Goal: Information Seeking & Learning: Learn about a topic

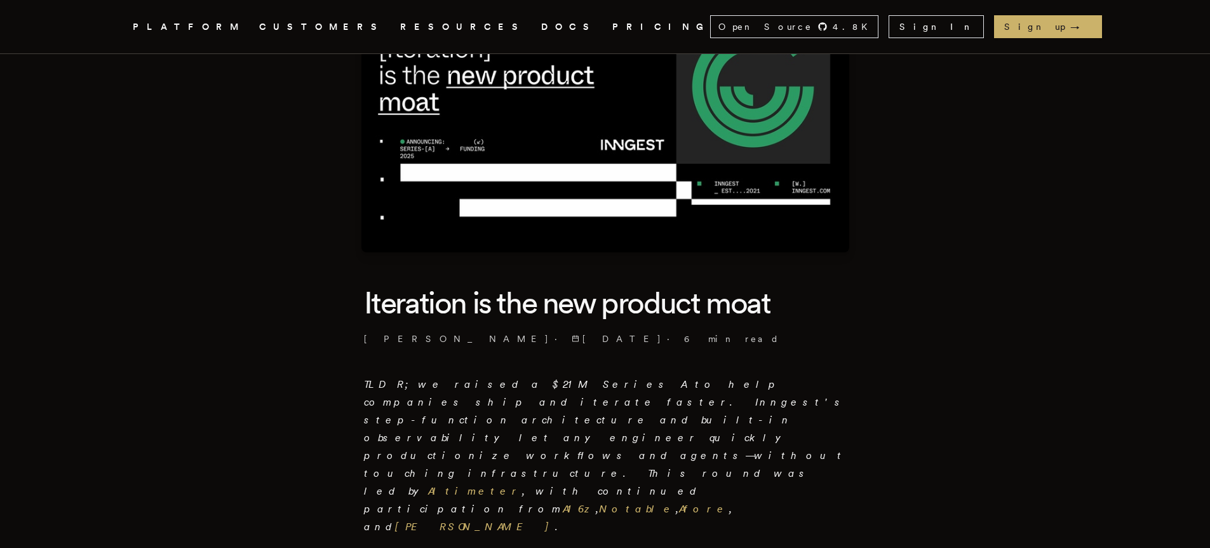
scroll to position [152, 0]
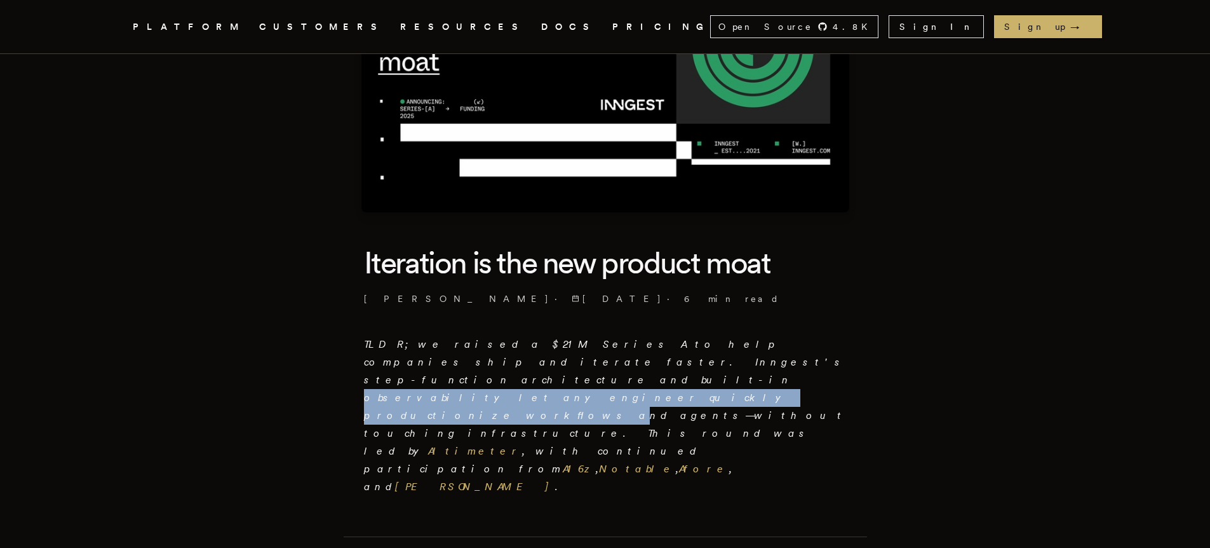
drag, startPoint x: 477, startPoint y: 356, endPoint x: 766, endPoint y: 358, distance: 289.0
click at [766, 358] on em "TLDR; we raised a $21M Series A to help companies ship and iterate faster. Inng…" at bounding box center [605, 415] width 483 height 154
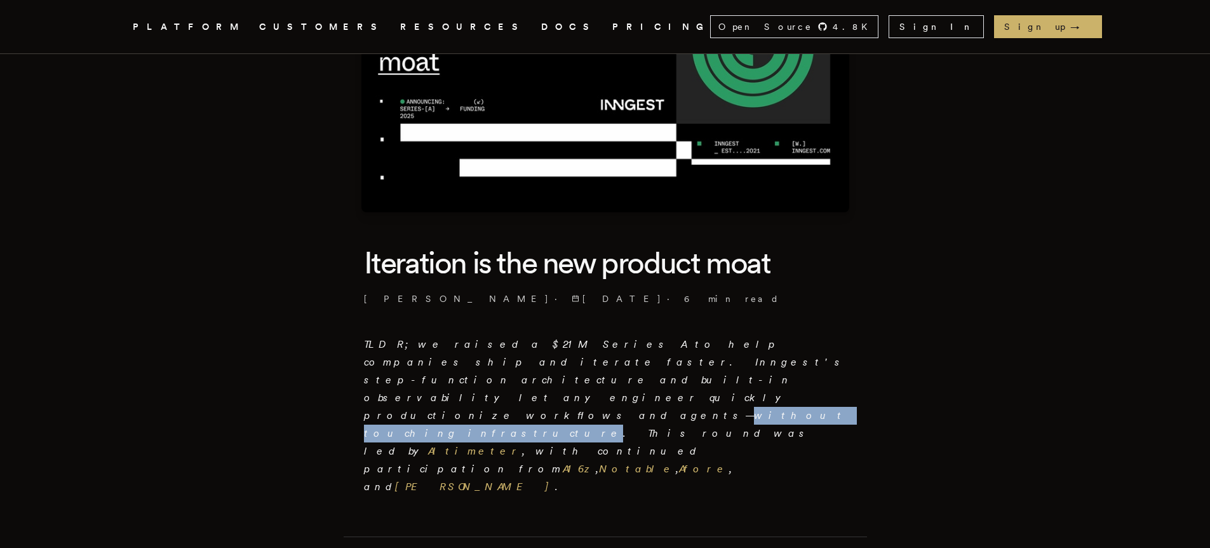
drag, startPoint x: 363, startPoint y: 372, endPoint x: 504, endPoint y: 372, distance: 141.0
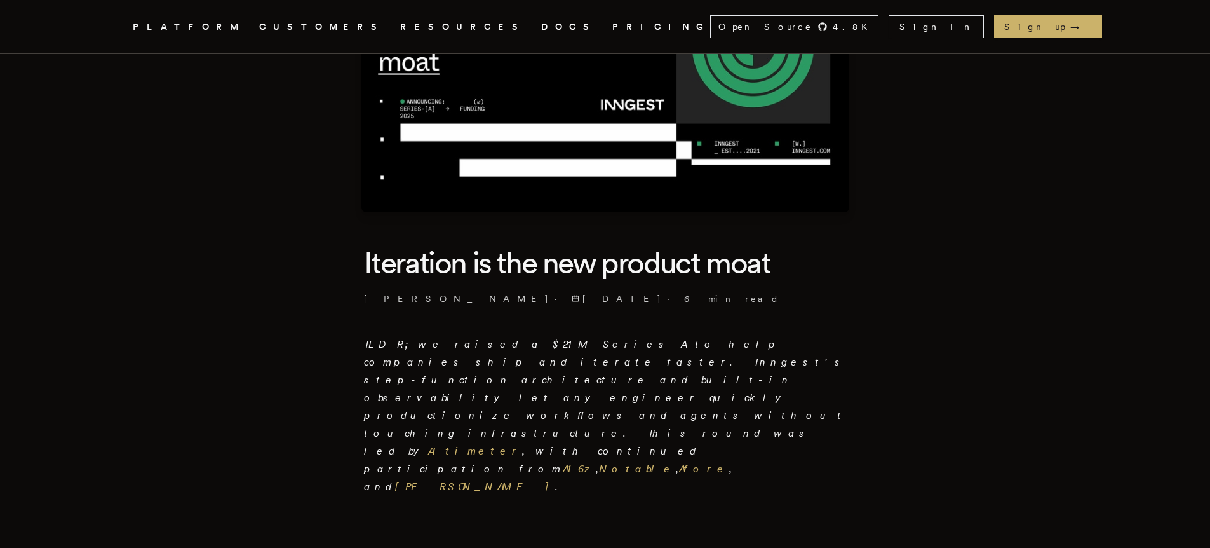
click at [548, 398] on p "TLDR; we raised a $21M Series A to help companies ship and iterate faster. Inng…" at bounding box center [605, 415] width 483 height 160
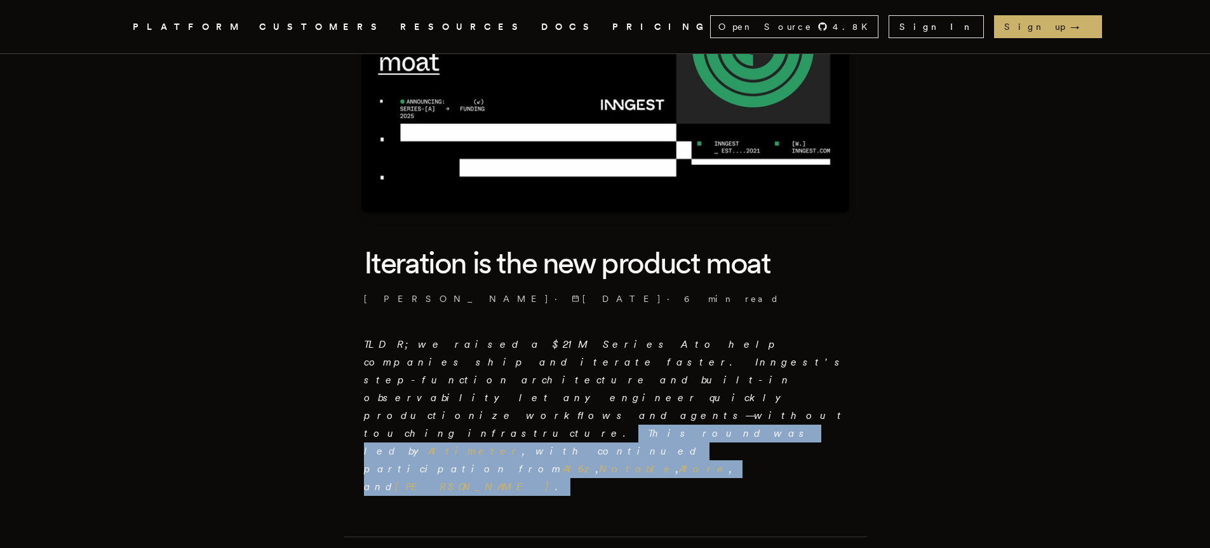
drag, startPoint x: 542, startPoint y: 375, endPoint x: 665, endPoint y: 391, distance: 124.2
click at [665, 390] on p "TLDR; we raised a $21M Series A to help companies ship and iterate faster. Inng…" at bounding box center [605, 415] width 483 height 160
click at [666, 392] on p "TLDR; we raised a $21M Series A to help companies ship and iterate faster. Inng…" at bounding box center [605, 415] width 483 height 160
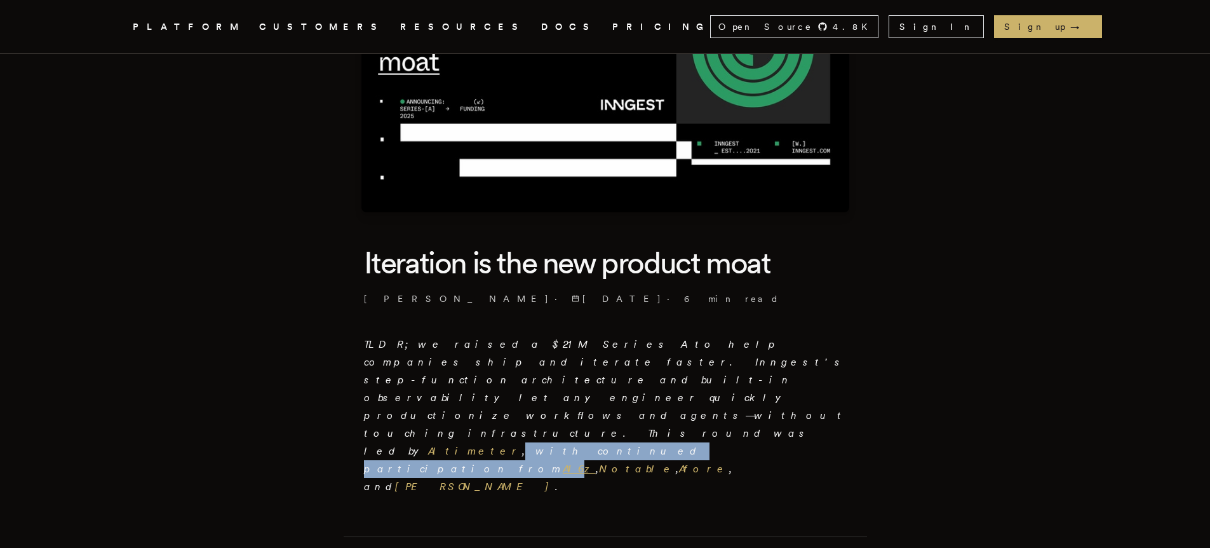
drag, startPoint x: 655, startPoint y: 378, endPoint x: 825, endPoint y: 377, distance: 170.2
click at [825, 377] on em "TLDR; we raised a $21M Series A to help companies ship and iterate faster. Inng…" at bounding box center [605, 415] width 483 height 154
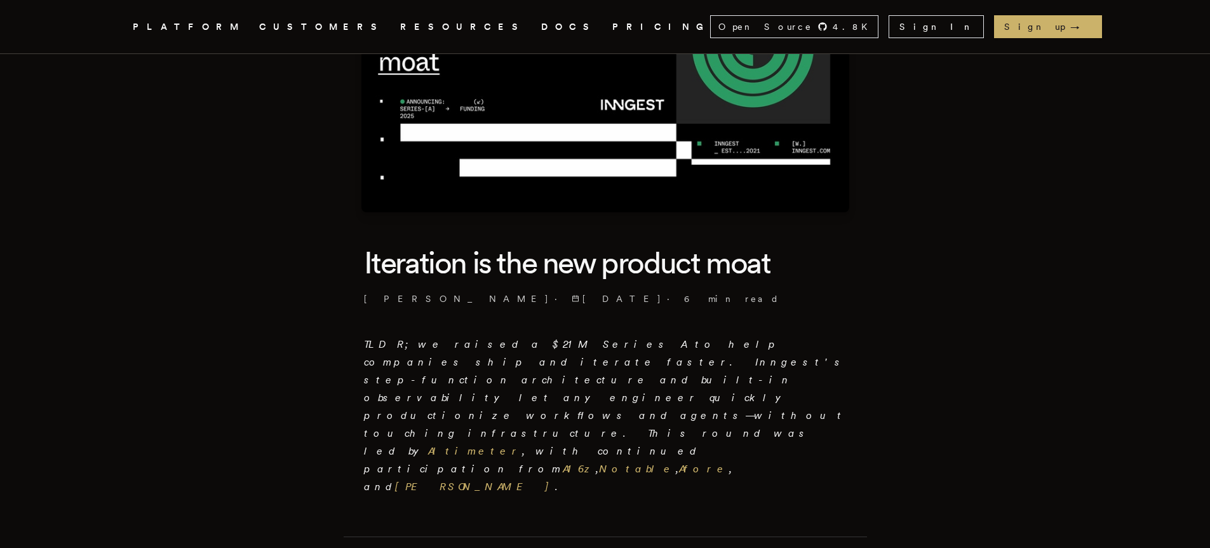
click at [664, 402] on p "TLDR; we raised a $21M Series A to help companies ship and iterate faster. Inng…" at bounding box center [605, 415] width 483 height 160
drag, startPoint x: 583, startPoint y: 396, endPoint x: 459, endPoint y: 393, distance: 124.5
click at [459, 393] on p "TLDR; we raised a $21M Series A to help companies ship and iterate faster. Inng…" at bounding box center [605, 415] width 483 height 160
click at [593, 399] on p "TLDR; we raised a $21M Series A to help companies ship and iterate faster. Inng…" at bounding box center [605, 415] width 483 height 160
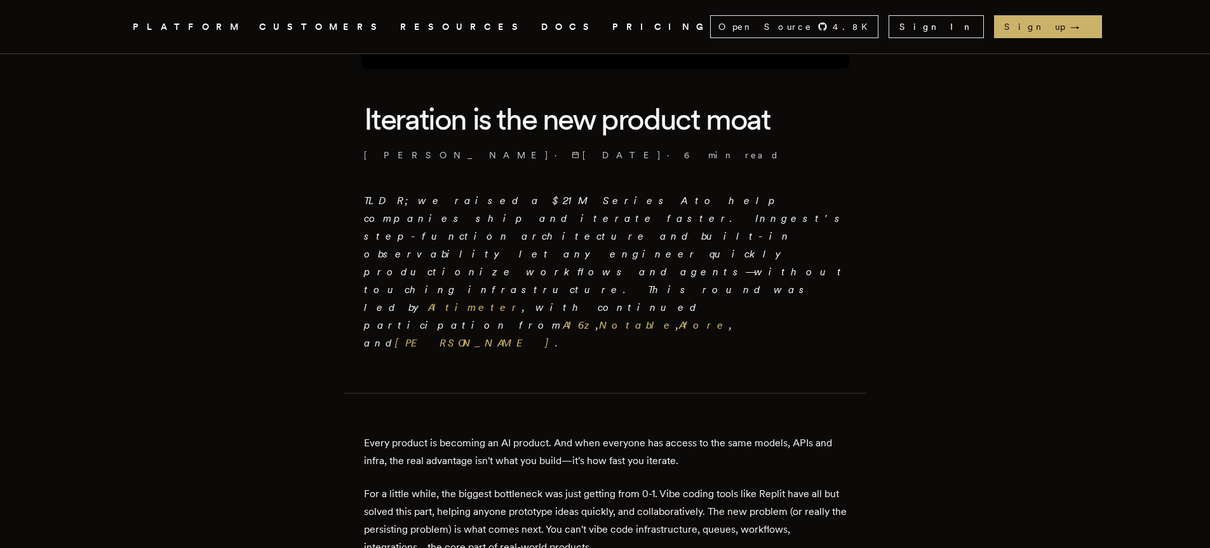
scroll to position [305, 0]
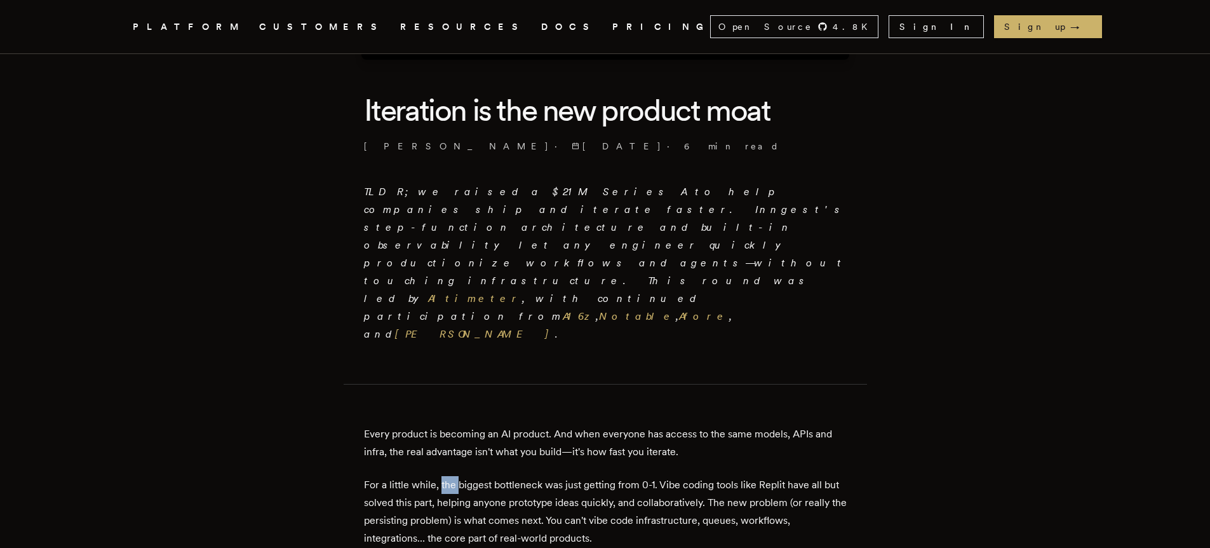
drag, startPoint x: 444, startPoint y: 391, endPoint x: 462, endPoint y: 387, distance: 18.7
click at [462, 476] on p "For a little while, the biggest bottleneck was just getting from 0-1. Vibe codi…" at bounding box center [605, 511] width 483 height 71
click at [515, 476] on p "For a little while, the biggest bottleneck was just getting from 0-1. Vibe codi…" at bounding box center [605, 511] width 483 height 71
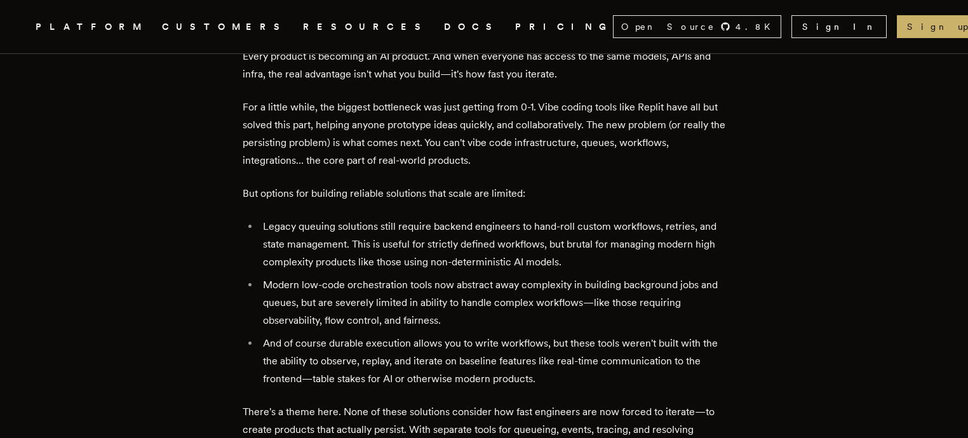
scroll to position [686, 0]
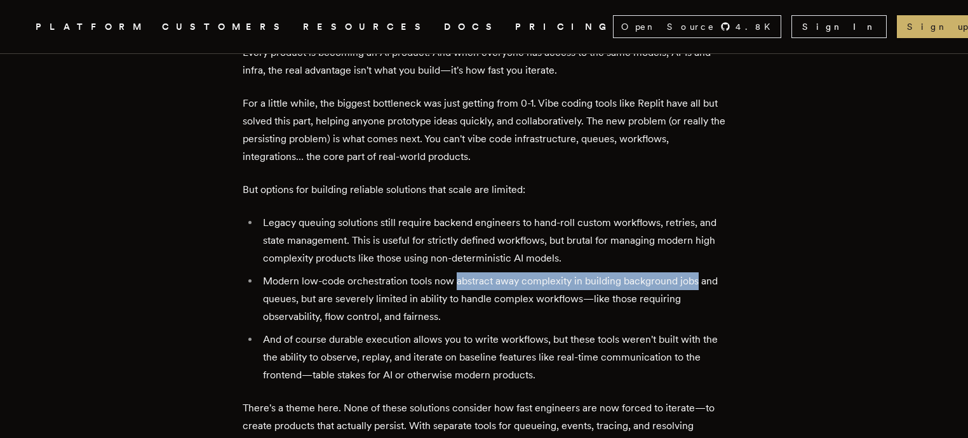
drag, startPoint x: 462, startPoint y: 186, endPoint x: 703, endPoint y: 191, distance: 240.8
click at [703, 273] on li "Modern low-code orchestration tools now abstract away complexity in building ba…" at bounding box center [492, 299] width 466 height 53
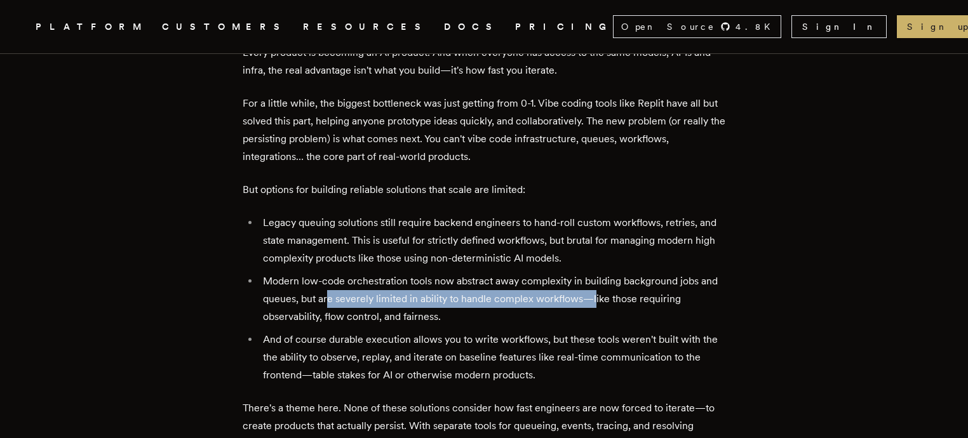
drag, startPoint x: 351, startPoint y: 212, endPoint x: 618, endPoint y: 217, distance: 267.5
click at [618, 273] on li "Modern low-code orchestration tools now abstract away complexity in building ba…" at bounding box center [492, 299] width 466 height 53
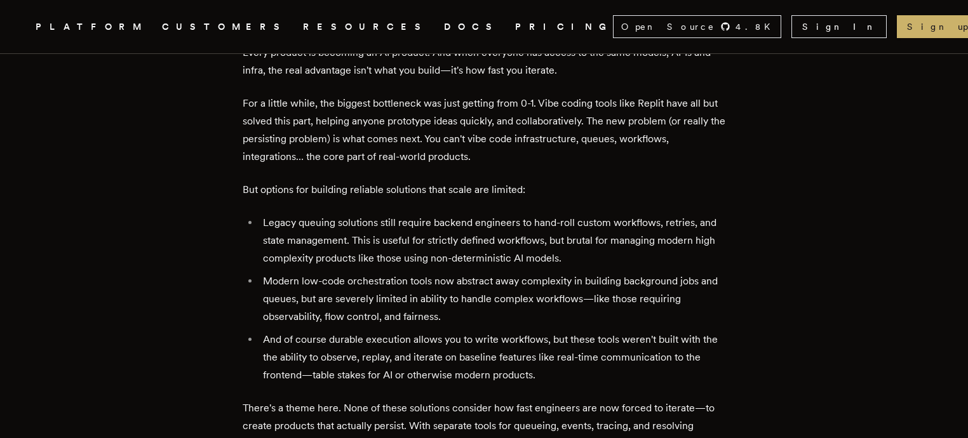
click at [617, 273] on li "Modern low-code orchestration tools now abstract away complexity in building ba…" at bounding box center [492, 299] width 466 height 53
drag, startPoint x: 320, startPoint y: 230, endPoint x: 382, endPoint y: 234, distance: 62.4
click at [372, 273] on li "Modern low-code orchestration tools now abstract away complexity in building ba…" at bounding box center [492, 299] width 466 height 53
drag, startPoint x: 433, startPoint y: 230, endPoint x: 469, endPoint y: 234, distance: 36.4
click at [469, 273] on li "Modern low-code orchestration tools now abstract away complexity in building ba…" at bounding box center [492, 299] width 466 height 53
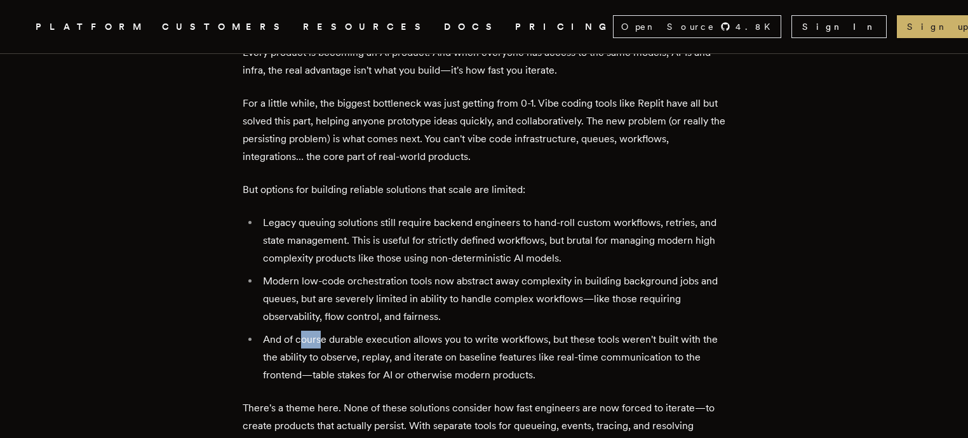
drag, startPoint x: 304, startPoint y: 253, endPoint x: 350, endPoint y: 250, distance: 46.4
click at [330, 331] on li "And of course durable execution allows you to write workflows, but these tools …" at bounding box center [492, 357] width 466 height 53
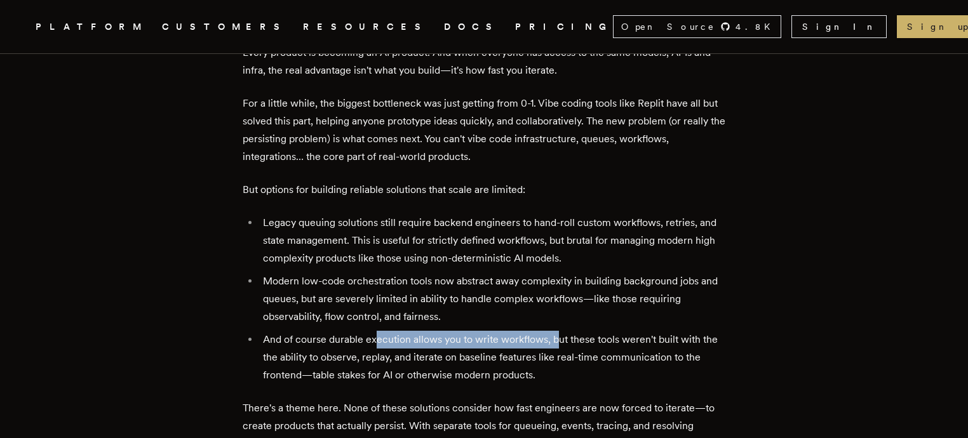
drag, startPoint x: 393, startPoint y: 248, endPoint x: 560, endPoint y: 247, distance: 166.4
click at [560, 331] on li "And of course durable execution allows you to write workflows, but these tools …" at bounding box center [492, 357] width 466 height 53
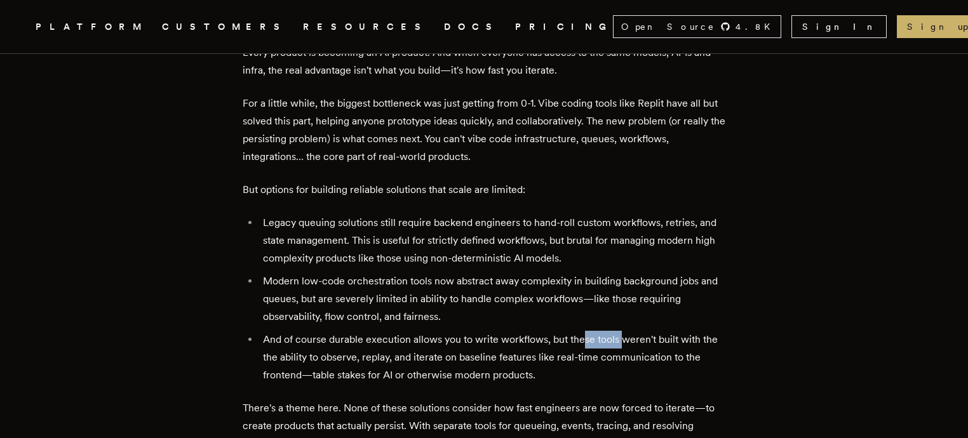
drag, startPoint x: 587, startPoint y: 246, endPoint x: 626, endPoint y: 246, distance: 38.8
click at [626, 331] on li "And of course durable execution allows you to write workflows, but these tools …" at bounding box center [492, 357] width 466 height 53
click at [493, 331] on li "And of course durable execution allows you to write workflows, but these tools …" at bounding box center [492, 357] width 466 height 53
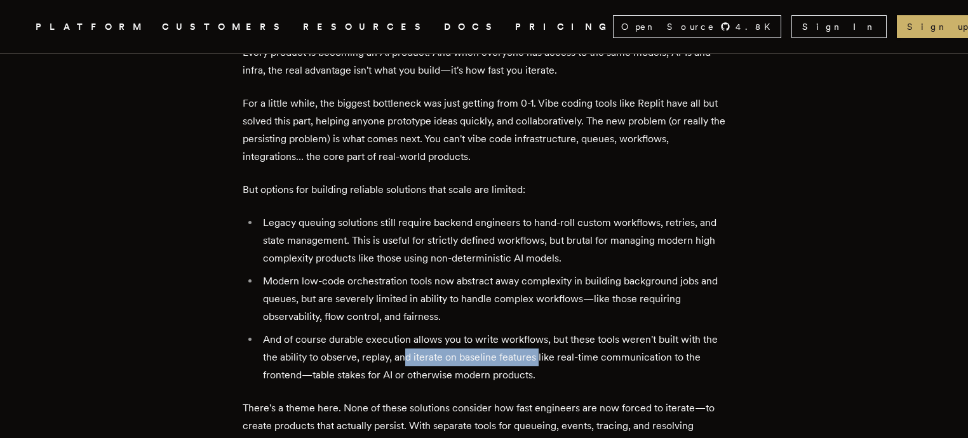
drag, startPoint x: 415, startPoint y: 263, endPoint x: 542, endPoint y: 274, distance: 127.5
click at [542, 331] on li "And of course durable execution allows you to write workflows, but these tools …" at bounding box center [492, 357] width 466 height 53
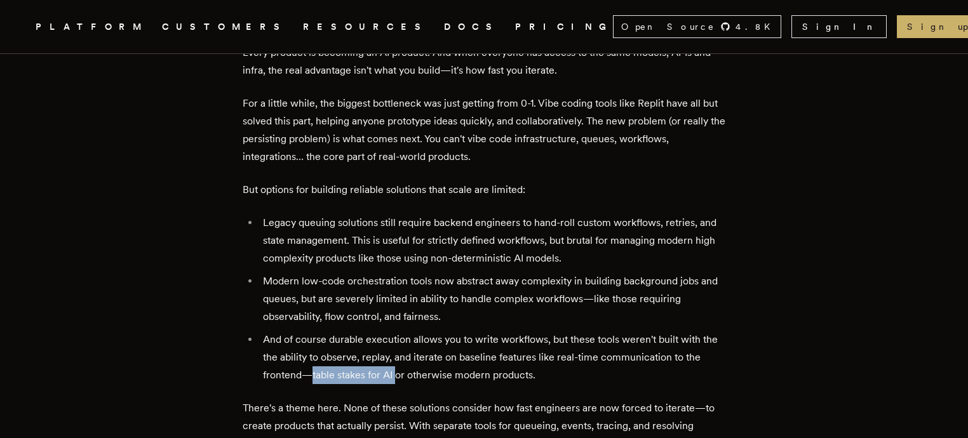
drag, startPoint x: 315, startPoint y: 284, endPoint x: 400, endPoint y: 283, distance: 85.1
click at [400, 331] on li "And of course durable execution allows you to write workflows, but these tools …" at bounding box center [492, 357] width 466 height 53
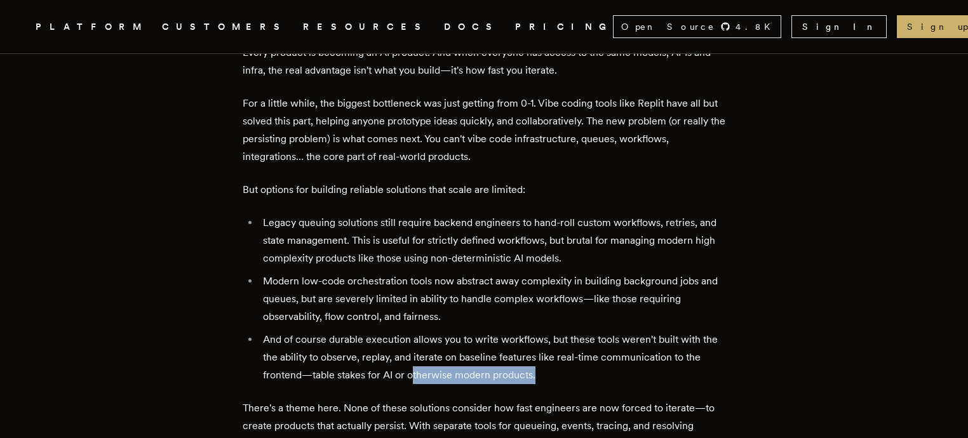
drag, startPoint x: 435, startPoint y: 281, endPoint x: 552, endPoint y: 282, distance: 116.9
click at [552, 331] on li "And of course durable execution allows you to write workflows, but these tools …" at bounding box center [492, 357] width 466 height 53
drag, startPoint x: 278, startPoint y: 319, endPoint x: 323, endPoint y: 319, distance: 45.1
click at [321, 400] on p "There's a theme here. None of these solutions consider how fast engineers are n…" at bounding box center [484, 426] width 483 height 53
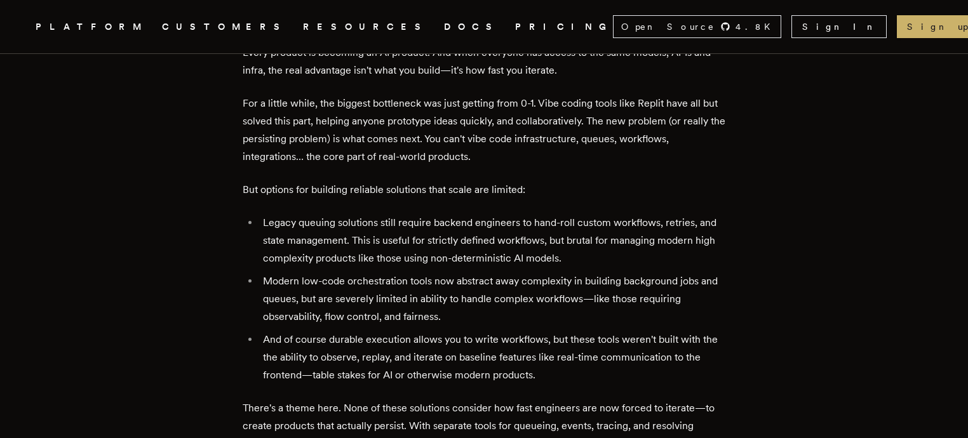
click at [354, 400] on p "There's a theme here. None of these solutions consider how fast engineers are n…" at bounding box center [484, 426] width 483 height 53
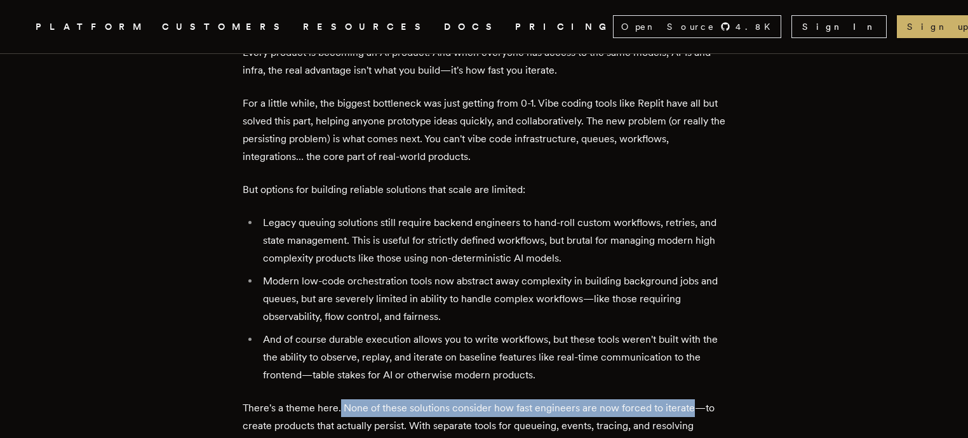
drag, startPoint x: 343, startPoint y: 316, endPoint x: 696, endPoint y: 323, distance: 353.3
click at [696, 400] on p "There's a theme here. None of these solutions consider how fast engineers are n…" at bounding box center [484, 426] width 483 height 53
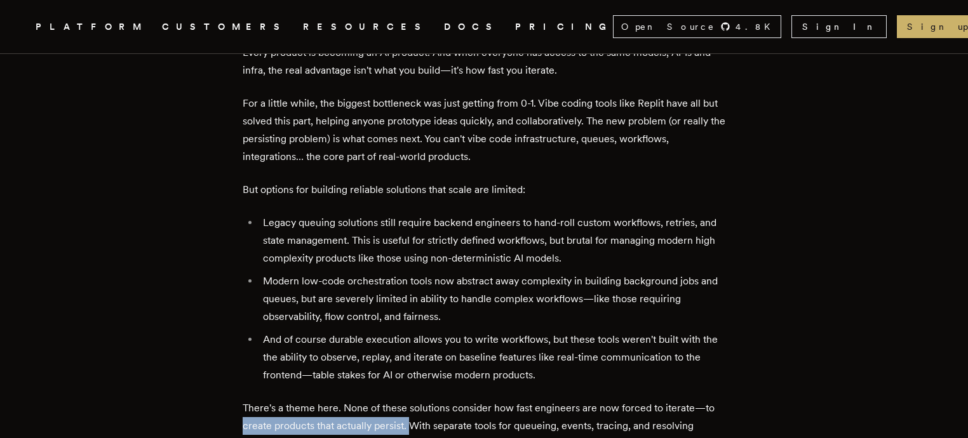
drag, startPoint x: 250, startPoint y: 336, endPoint x: 414, endPoint y: 339, distance: 163.9
click at [414, 400] on p "There's a theme here. None of these solutions consider how fast engineers are n…" at bounding box center [484, 426] width 483 height 53
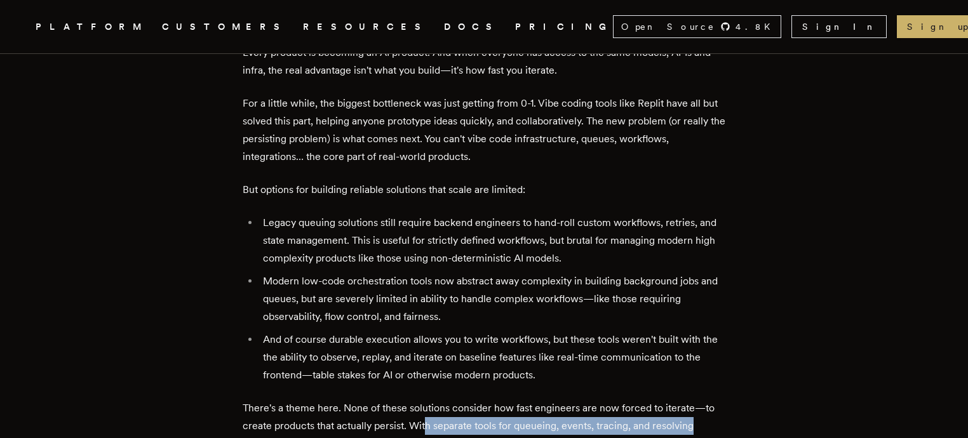
drag, startPoint x: 430, startPoint y: 339, endPoint x: 713, endPoint y: 339, distance: 283.3
click at [713, 400] on p "There's a theme here. None of these solutions consider how fast engineers are n…" at bounding box center [484, 426] width 483 height 53
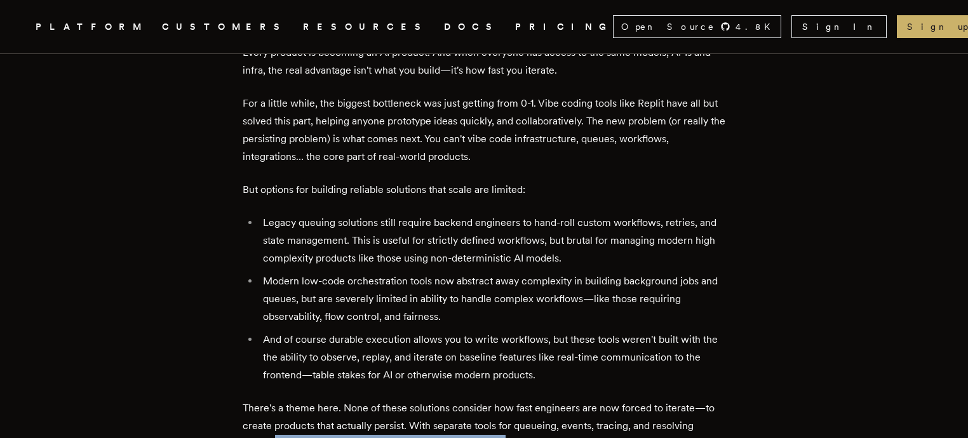
drag, startPoint x: 280, startPoint y: 353, endPoint x: 534, endPoint y: 352, distance: 254.7
click at [534, 400] on p "There's a theme here. None of these solutions consider how fast engineers are n…" at bounding box center [484, 426] width 483 height 53
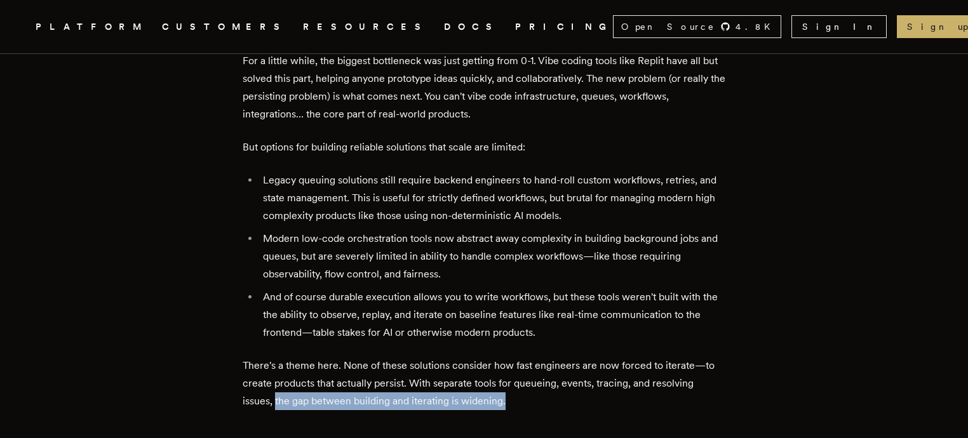
scroll to position [869, 0]
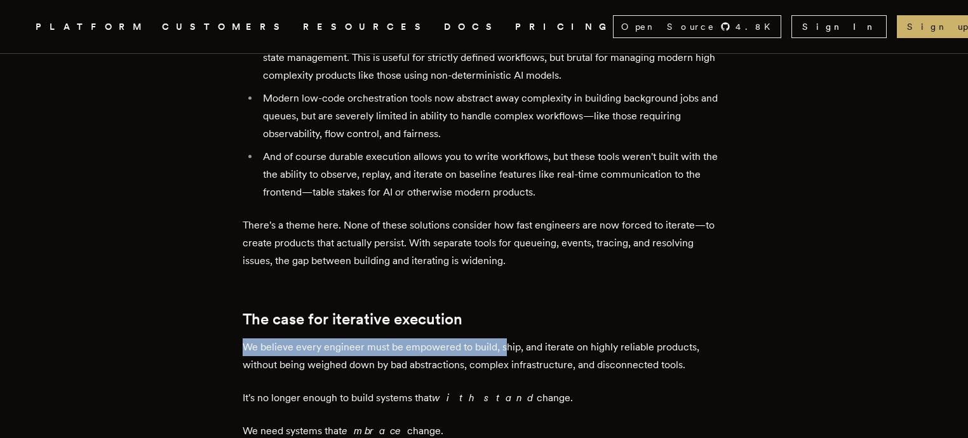
drag, startPoint x: 233, startPoint y: 254, endPoint x: 506, endPoint y: 259, distance: 273.2
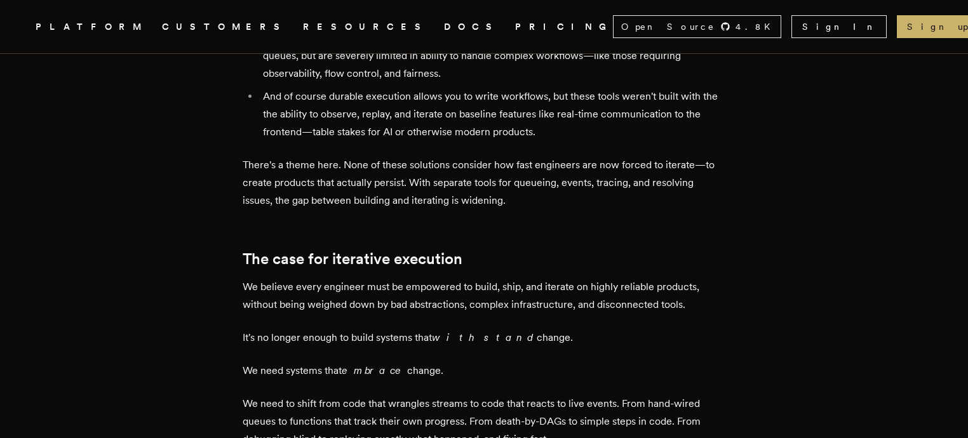
scroll to position [930, 0]
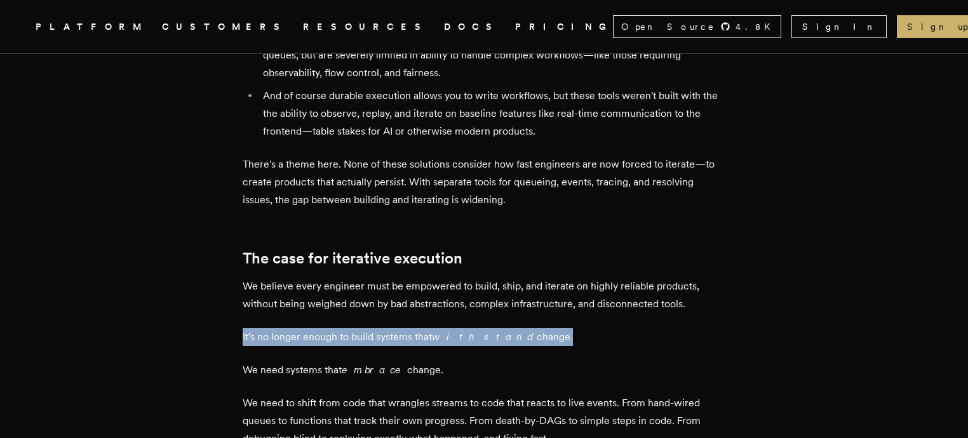
drag, startPoint x: 247, startPoint y: 247, endPoint x: 519, endPoint y: 249, distance: 271.9
click at [519, 328] on p "It's no longer enough to build systems that withstand change." at bounding box center [484, 337] width 483 height 18
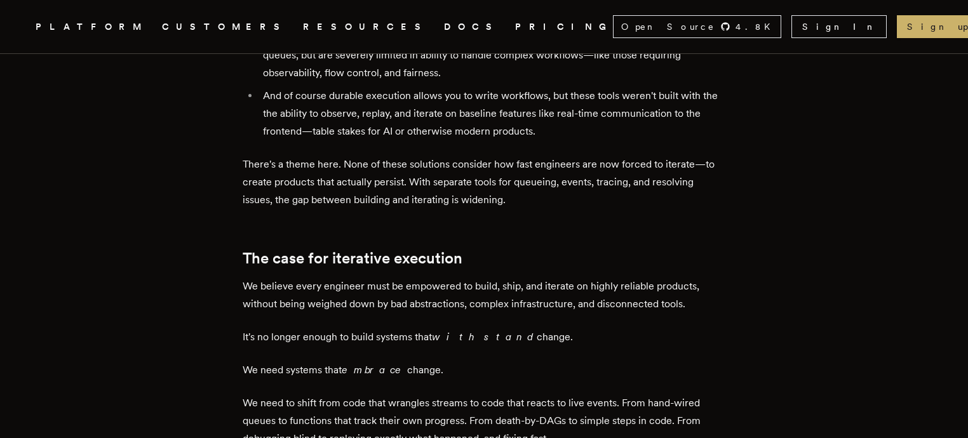
drag, startPoint x: 452, startPoint y: 278, endPoint x: 241, endPoint y: 282, distance: 210.9
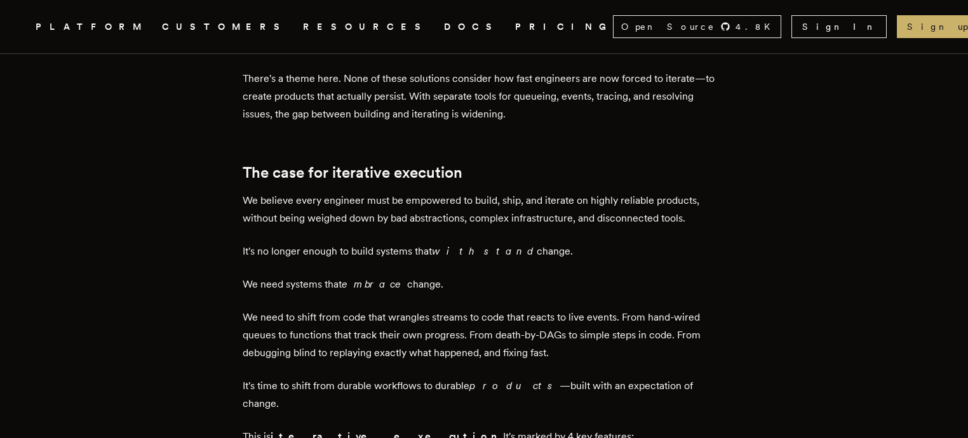
scroll to position [1052, 0]
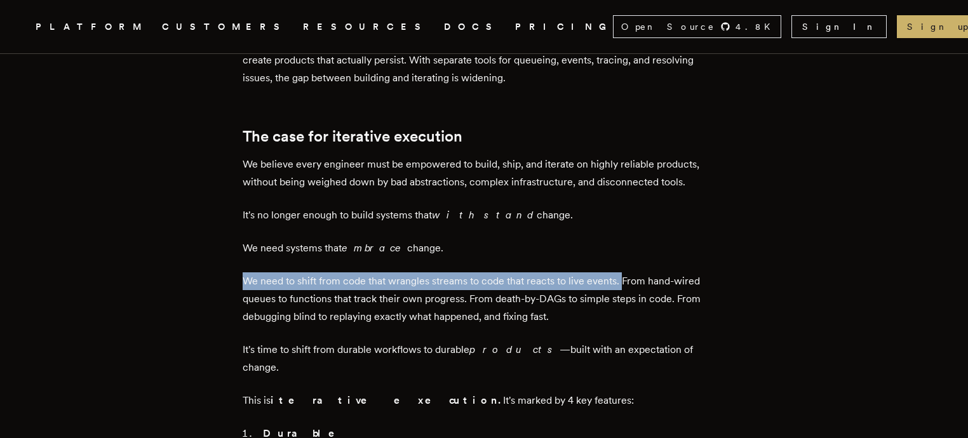
drag, startPoint x: 254, startPoint y: 192, endPoint x: 628, endPoint y: 195, distance: 373.5
click at [628, 273] on p "We need to shift from code that wrangles streams to code that reacts to live ev…" at bounding box center [484, 299] width 483 height 53
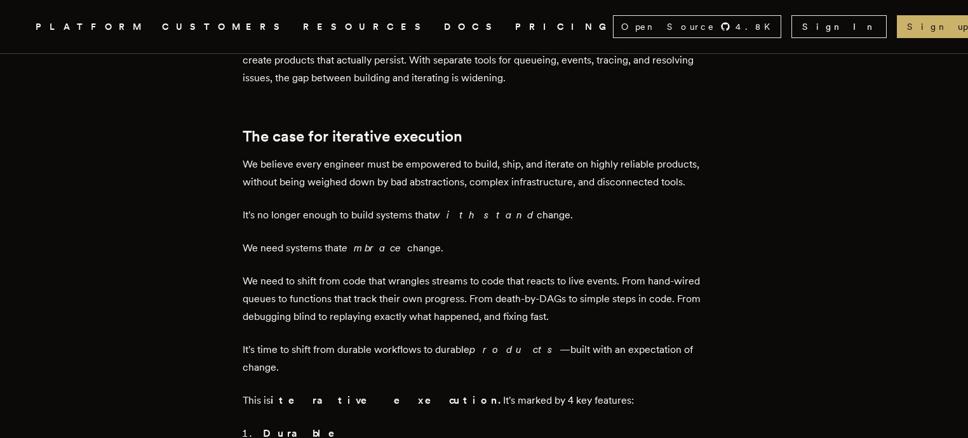
click at [639, 273] on p "We need to shift from code that wrangles streams to code that reacts to live ev…" at bounding box center [484, 299] width 483 height 53
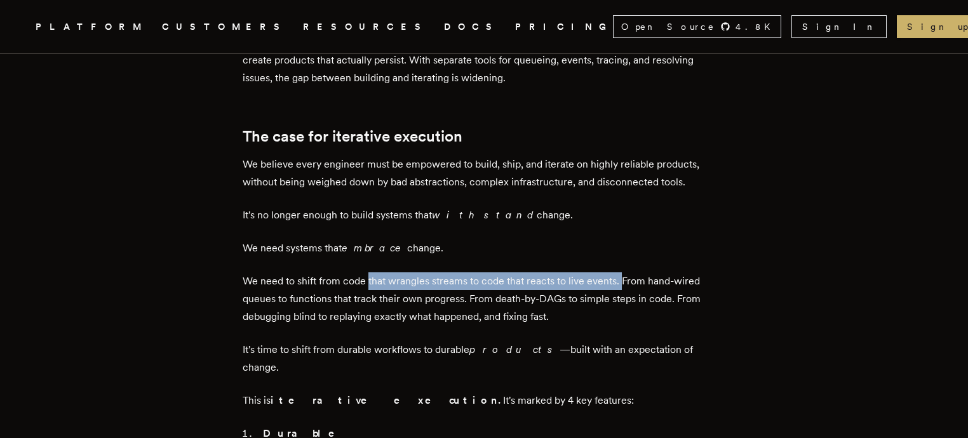
drag, startPoint x: 374, startPoint y: 189, endPoint x: 626, endPoint y: 197, distance: 253.0
click at [626, 273] on p "We need to shift from code that wrangles streams to code that reacts to live ev…" at bounding box center [484, 299] width 483 height 53
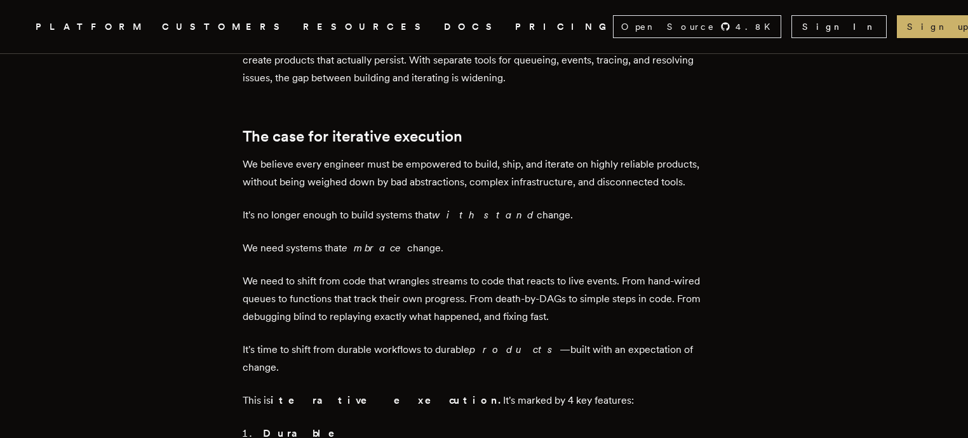
click at [629, 273] on p "We need to shift from code that wrangles streams to code that reacts to live ev…" at bounding box center [484, 299] width 483 height 53
drag, startPoint x: 239, startPoint y: 208, endPoint x: 280, endPoint y: 208, distance: 40.7
drag, startPoint x: 307, startPoint y: 208, endPoint x: 356, endPoint y: 208, distance: 48.9
click at [356, 273] on p "We need to shift from code that wrangles streams to code that reacts to live ev…" at bounding box center [484, 299] width 483 height 53
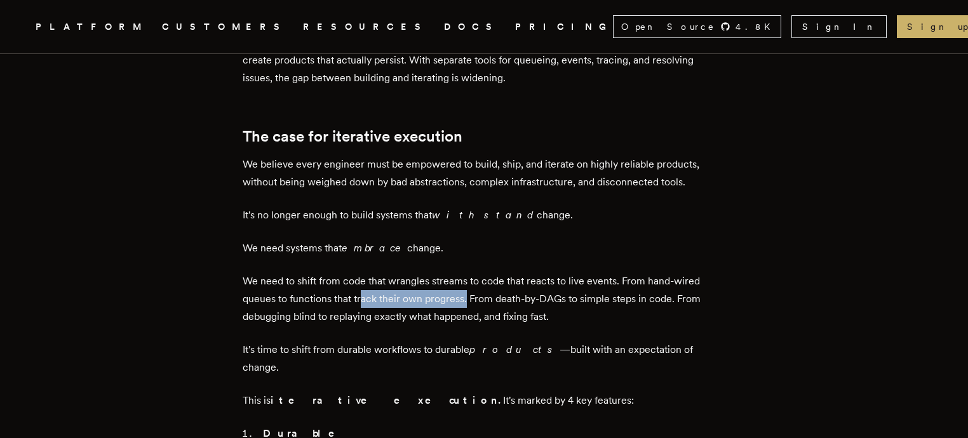
drag, startPoint x: 366, startPoint y: 208, endPoint x: 471, endPoint y: 208, distance: 104.8
click at [471, 273] on p "We need to shift from code that wrangles streams to code that reacts to live ev…" at bounding box center [484, 299] width 483 height 53
click at [485, 273] on p "We need to shift from code that wrangles streams to code that reacts to live ev…" at bounding box center [484, 299] width 483 height 53
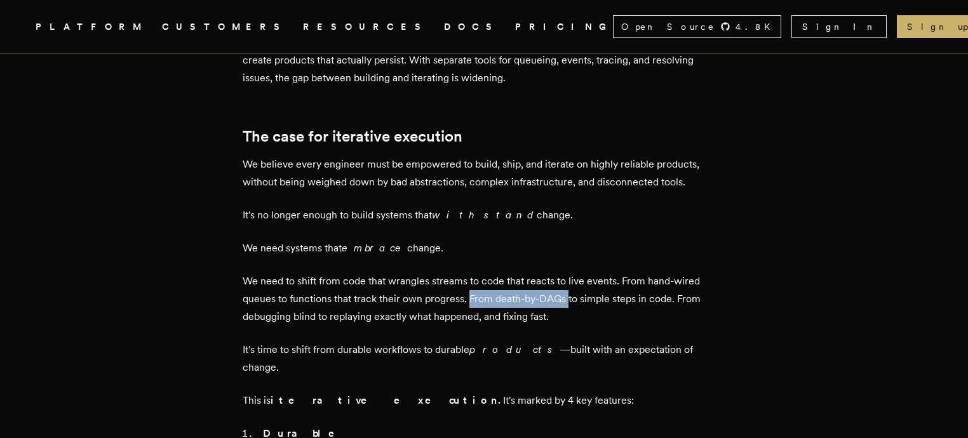
drag, startPoint x: 473, startPoint y: 207, endPoint x: 572, endPoint y: 207, distance: 99.1
click at [572, 273] on p "We need to shift from code that wrangles streams to code that reacts to live ev…" at bounding box center [484, 299] width 483 height 53
click at [584, 273] on p "We need to shift from code that wrangles streams to code that reacts to live ev…" at bounding box center [484, 299] width 483 height 53
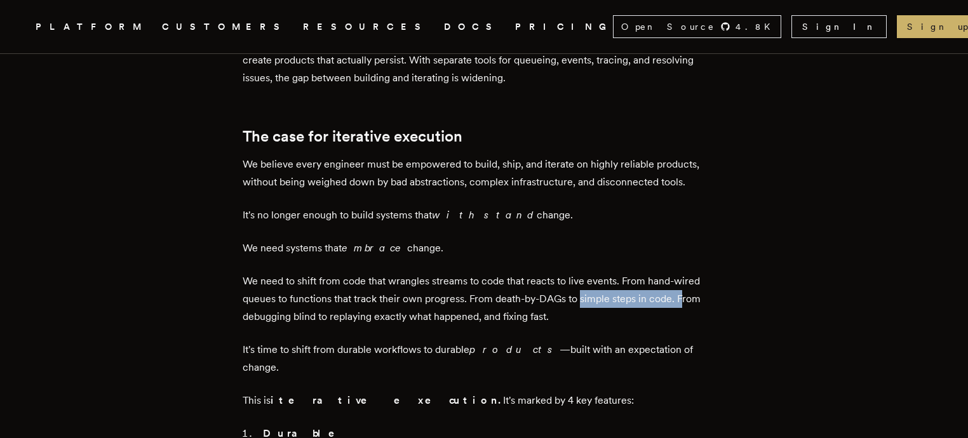
drag, startPoint x: 586, startPoint y: 212, endPoint x: 686, endPoint y: 208, distance: 100.4
click at [686, 273] on p "We need to shift from code that wrangles streams to code that reacts to live ev…" at bounding box center [484, 299] width 483 height 53
click at [653, 273] on p "We need to shift from code that wrangles streams to code that reacts to live ev…" at bounding box center [484, 299] width 483 height 53
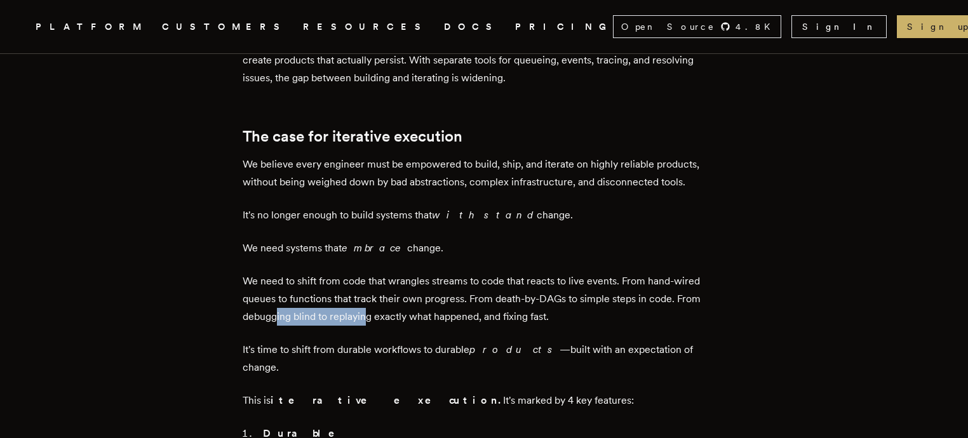
drag, startPoint x: 282, startPoint y: 229, endPoint x: 369, endPoint y: 228, distance: 87.0
click at [369, 273] on p "We need to shift from code that wrangles streams to code that reacts to live ev…" at bounding box center [484, 299] width 483 height 53
click at [421, 273] on p "We need to shift from code that wrangles streams to code that reacts to live ev…" at bounding box center [484, 299] width 483 height 53
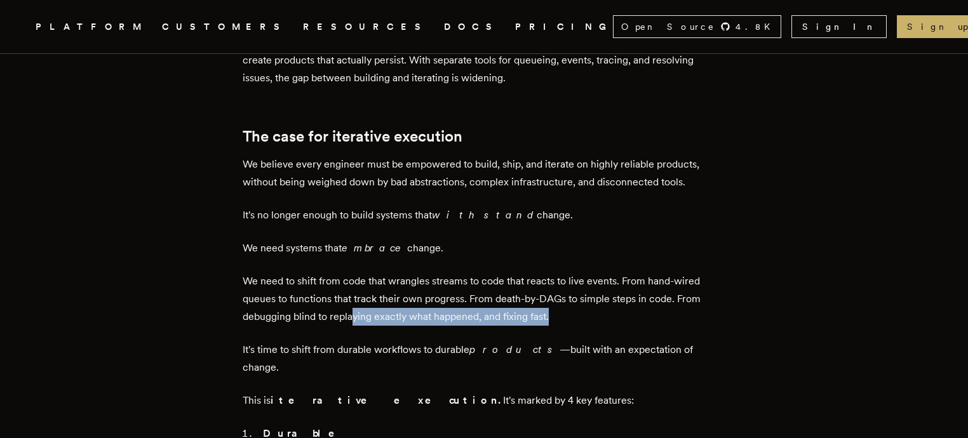
drag, startPoint x: 355, startPoint y: 226, endPoint x: 598, endPoint y: 233, distance: 243.4
click at [598, 273] on p "We need to shift from code that wrangles streams to code that reacts to live ev…" at bounding box center [484, 299] width 483 height 53
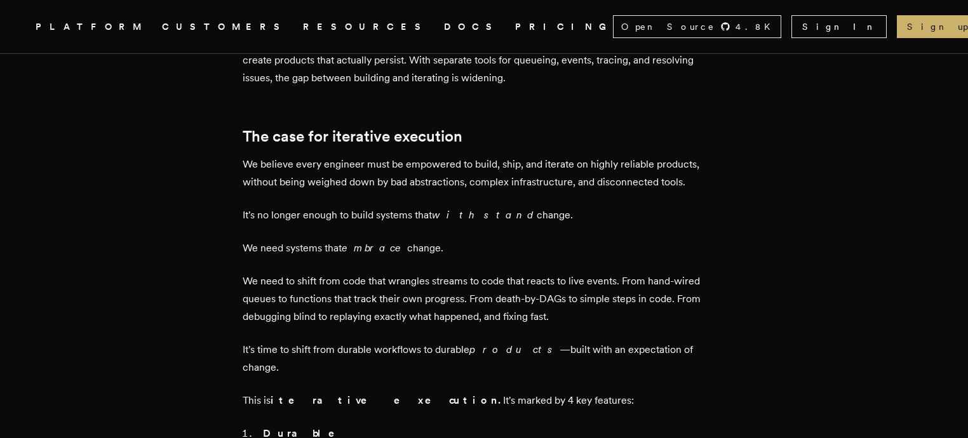
click at [256, 392] on p "This is iterative execution. It's marked by 4 key features:" at bounding box center [484, 401] width 483 height 18
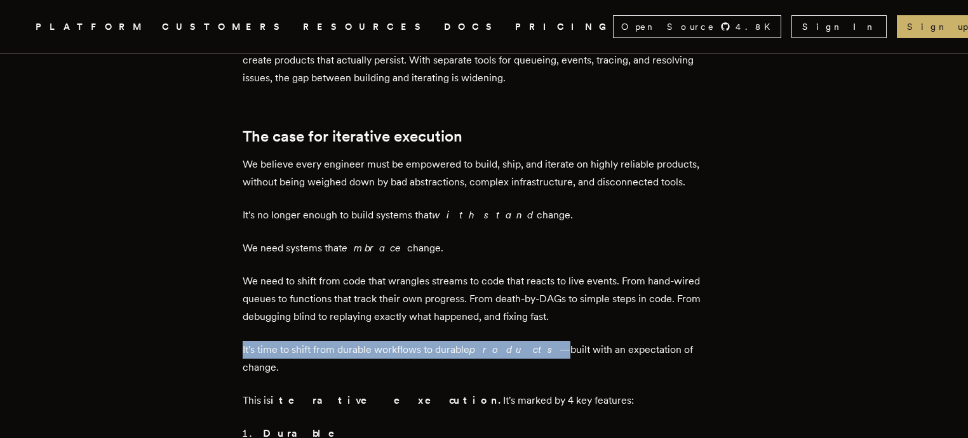
drag, startPoint x: 246, startPoint y: 267, endPoint x: 525, endPoint y: 264, distance: 279.5
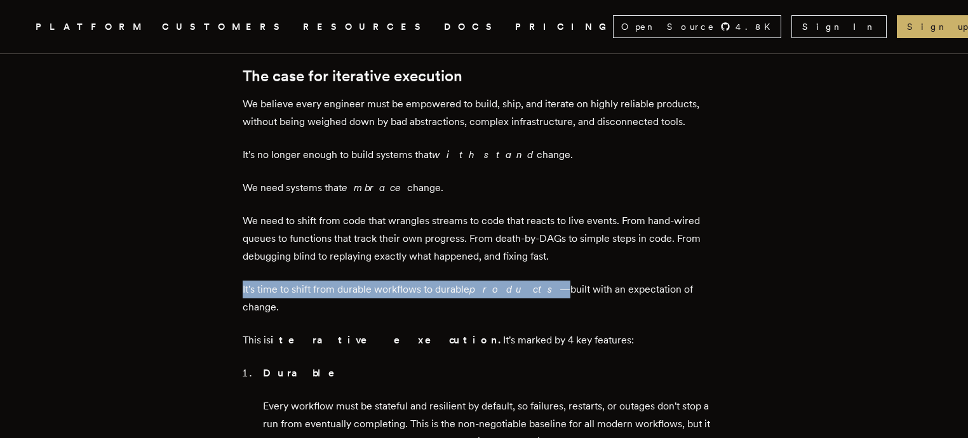
scroll to position [1113, 0]
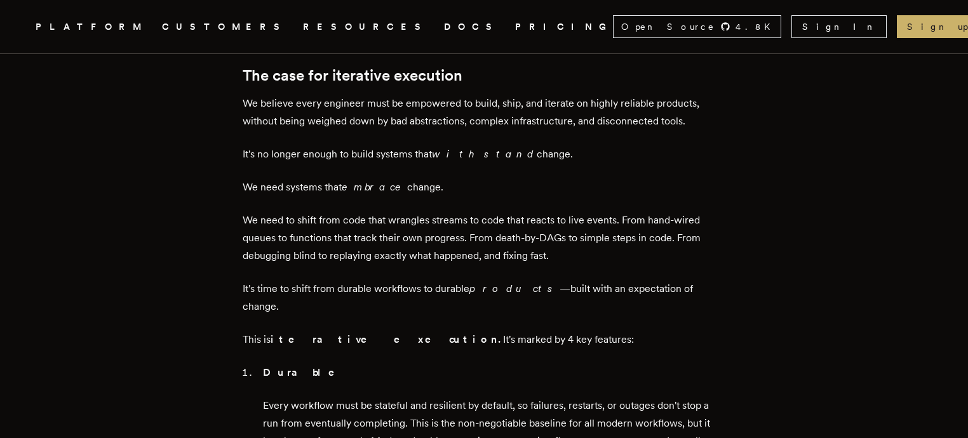
drag, startPoint x: 393, startPoint y: 354, endPoint x: 497, endPoint y: 354, distance: 104.2
click at [497, 397] on p "Every workflow must be stateful and resilient by default, so failures, restarts…" at bounding box center [494, 441] width 462 height 89
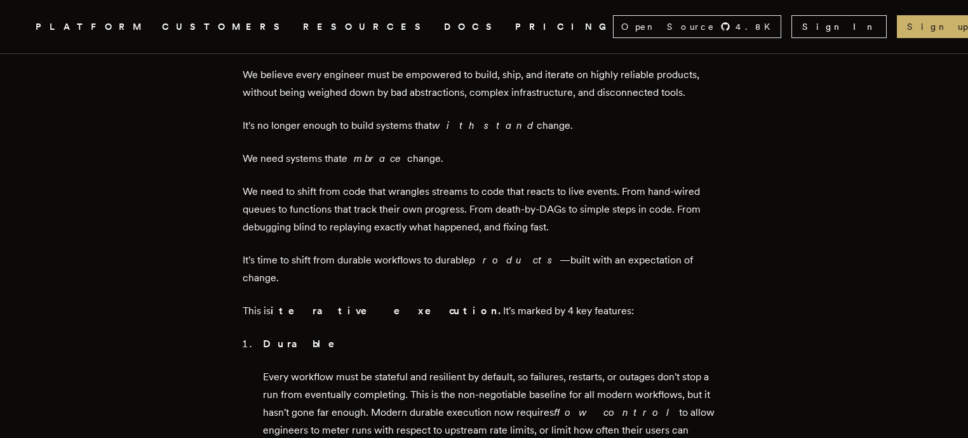
scroll to position [1235, 0]
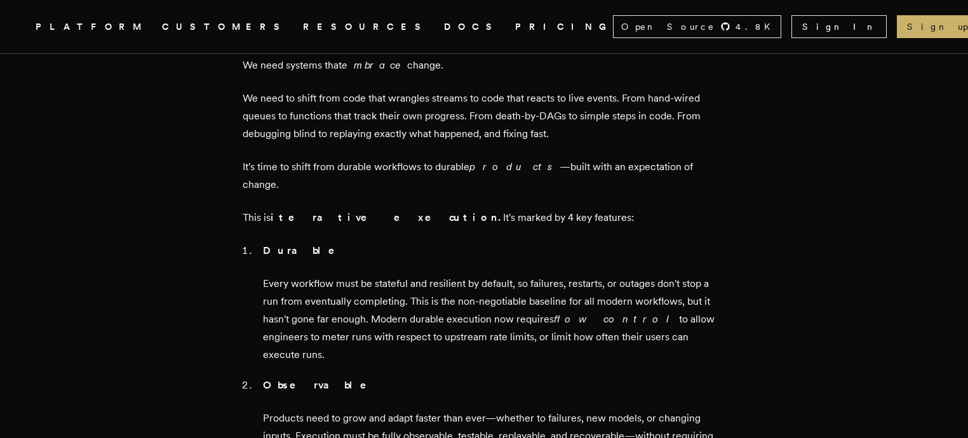
drag, startPoint x: 275, startPoint y: 292, endPoint x: 356, endPoint y: 302, distance: 81.3
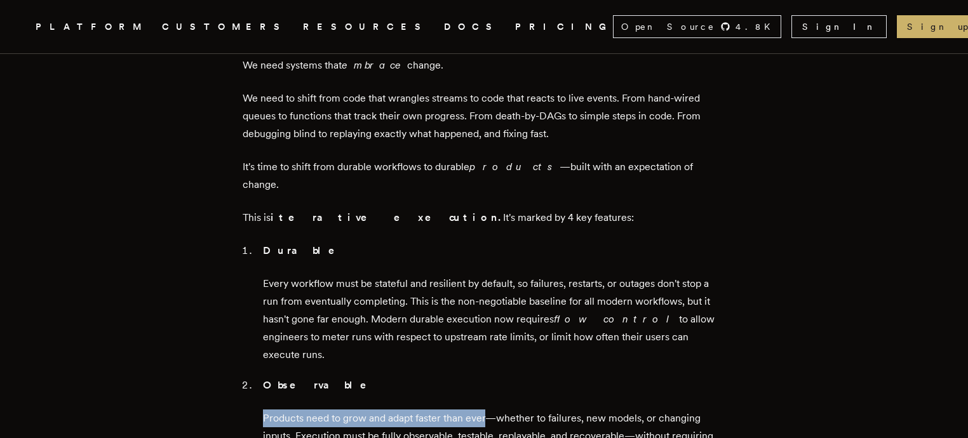
drag, startPoint x: 267, startPoint y: 292, endPoint x: 490, endPoint y: 294, distance: 223.0
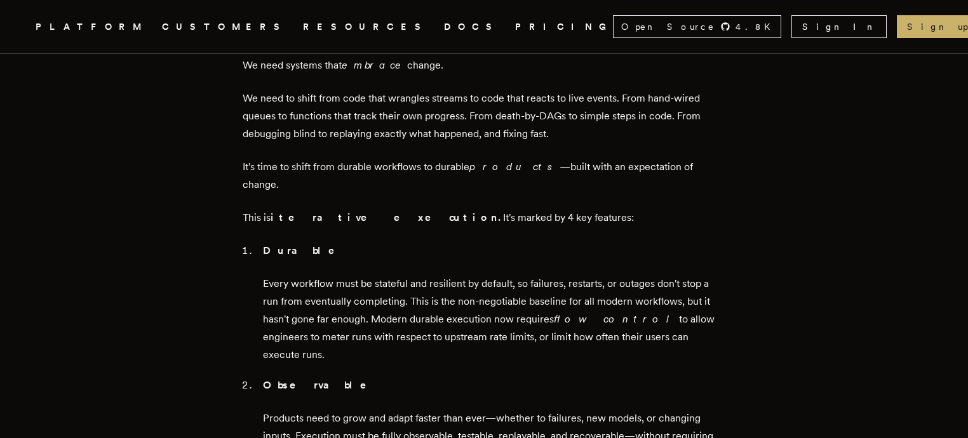
drag, startPoint x: 497, startPoint y: 293, endPoint x: 586, endPoint y: 293, distance: 88.3
drag, startPoint x: 586, startPoint y: 293, endPoint x: 651, endPoint y: 295, distance: 64.8
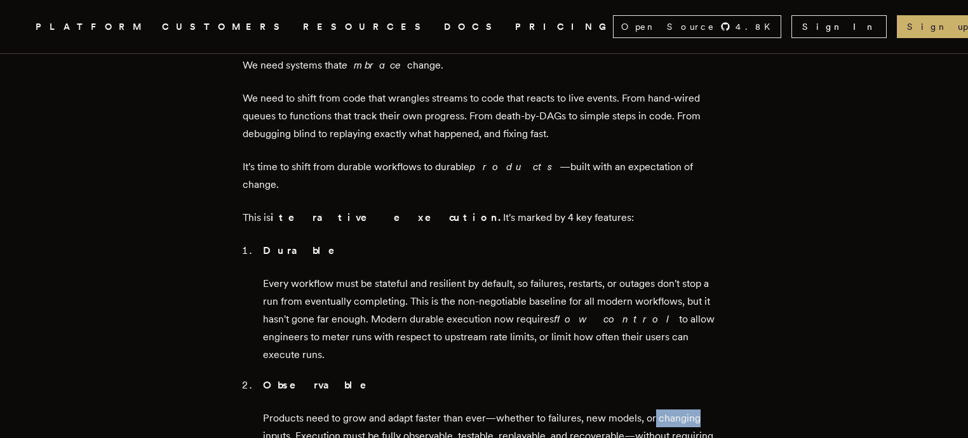
drag, startPoint x: 670, startPoint y: 295, endPoint x: 724, endPoint y: 295, distance: 54.6
click at [724, 295] on main "Iteration is the new product moat [PERSON_NAME] · [DATE] · 6 min read TLDR; we …" at bounding box center [484, 421] width 508 height 3153
drag, startPoint x: 302, startPoint y: 310, endPoint x: 459, endPoint y: 314, distance: 157.0
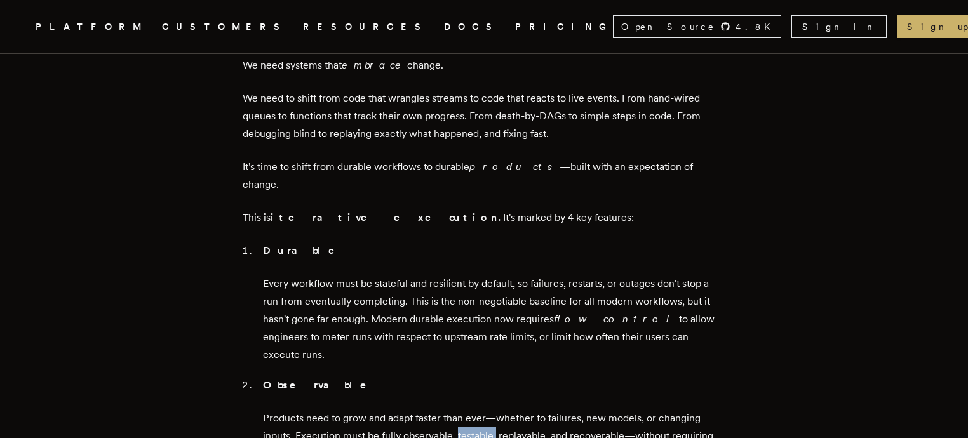
drag, startPoint x: 462, startPoint y: 313, endPoint x: 500, endPoint y: 312, distance: 38.1
drag, startPoint x: 506, startPoint y: 313, endPoint x: 554, endPoint y: 316, distance: 48.4
drag, startPoint x: 568, startPoint y: 313, endPoint x: 629, endPoint y: 313, distance: 61.0
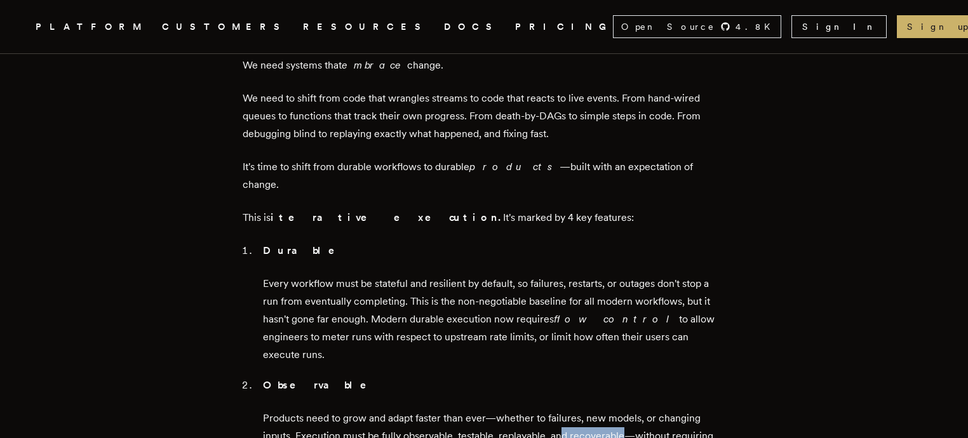
drag, startPoint x: 266, startPoint y: 329, endPoint x: 461, endPoint y: 330, distance: 195.0
click at [461, 377] on li "Observable Products need to grow and adapt faster than ever—whether to failures…" at bounding box center [492, 438] width 466 height 122
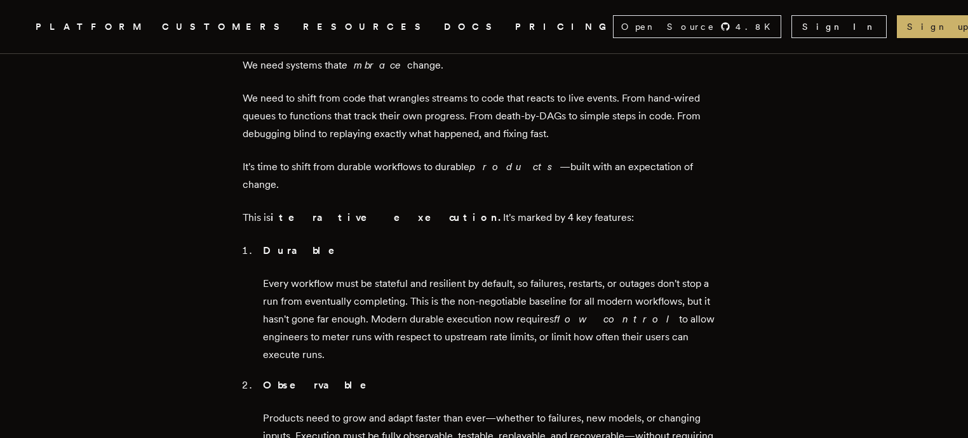
drag, startPoint x: 455, startPoint y: 325, endPoint x: 516, endPoint y: 333, distance: 61.5
drag, startPoint x: 458, startPoint y: 333, endPoint x: 624, endPoint y: 333, distance: 165.8
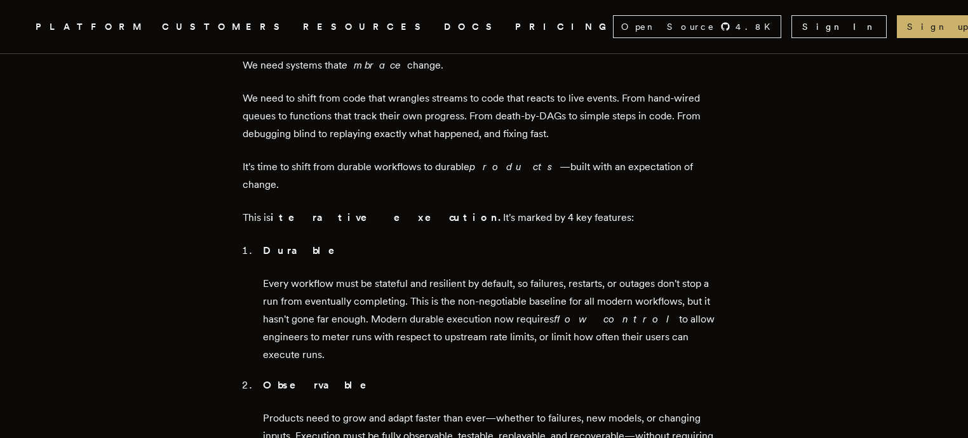
drag, startPoint x: 319, startPoint y: 349, endPoint x: 447, endPoint y: 351, distance: 128.3
drag, startPoint x: 452, startPoint y: 349, endPoint x: 499, endPoint y: 349, distance: 47.0
drag, startPoint x: 502, startPoint y: 347, endPoint x: 658, endPoint y: 347, distance: 155.6
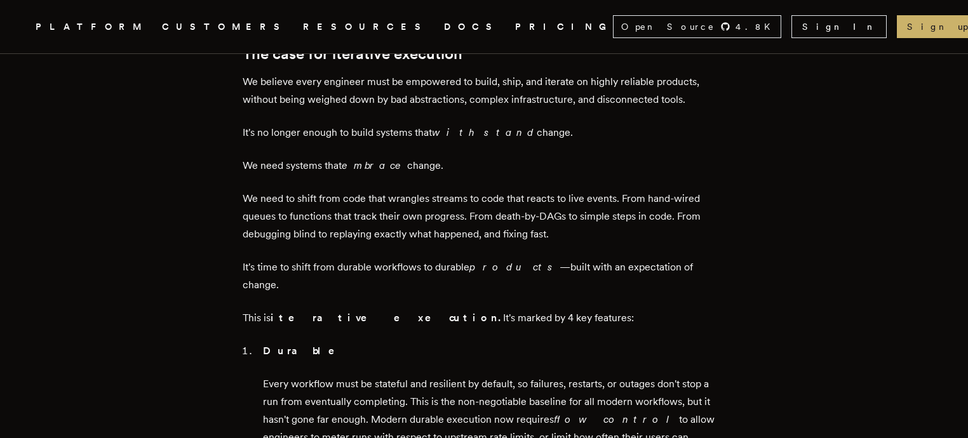
scroll to position [1174, 0]
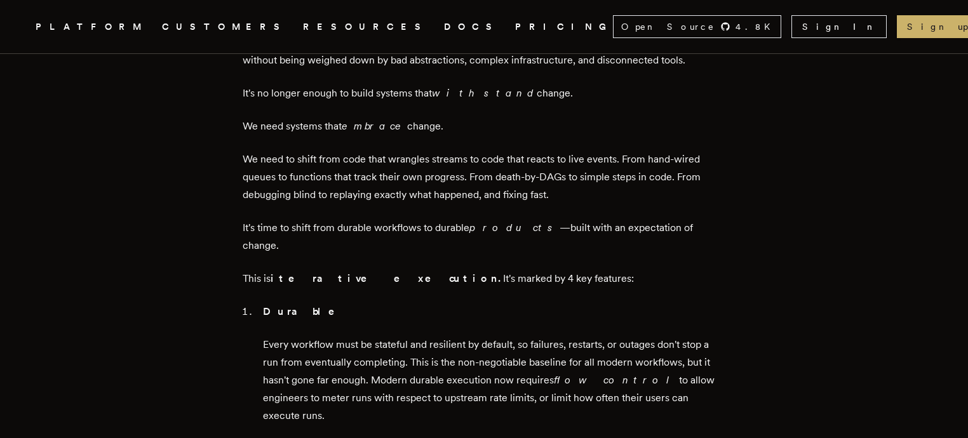
drag, startPoint x: 257, startPoint y: 353, endPoint x: 314, endPoint y: 356, distance: 57.3
drag, startPoint x: 327, startPoint y: 354, endPoint x: 375, endPoint y: 356, distance: 49.0
drag, startPoint x: 388, startPoint y: 356, endPoint x: 492, endPoint y: 360, distance: 103.6
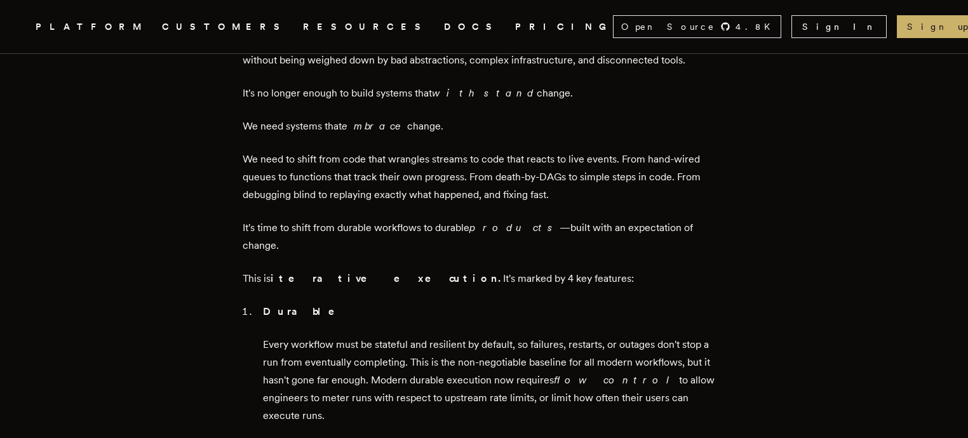
drag, startPoint x: 499, startPoint y: 355, endPoint x: 590, endPoint y: 355, distance: 90.2
drag, startPoint x: 593, startPoint y: 355, endPoint x: 645, endPoint y: 355, distance: 52.1
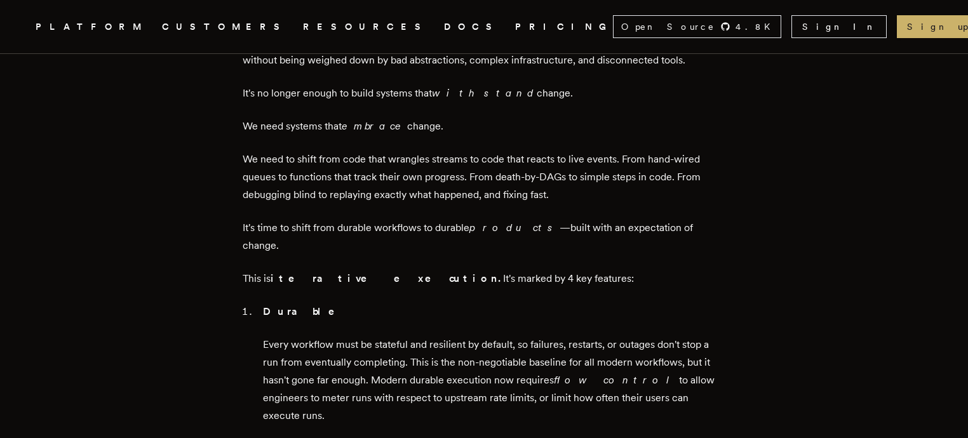
drag, startPoint x: 297, startPoint y: 375, endPoint x: 459, endPoint y: 371, distance: 162.0
drag, startPoint x: 464, startPoint y: 370, endPoint x: 504, endPoint y: 370, distance: 40.7
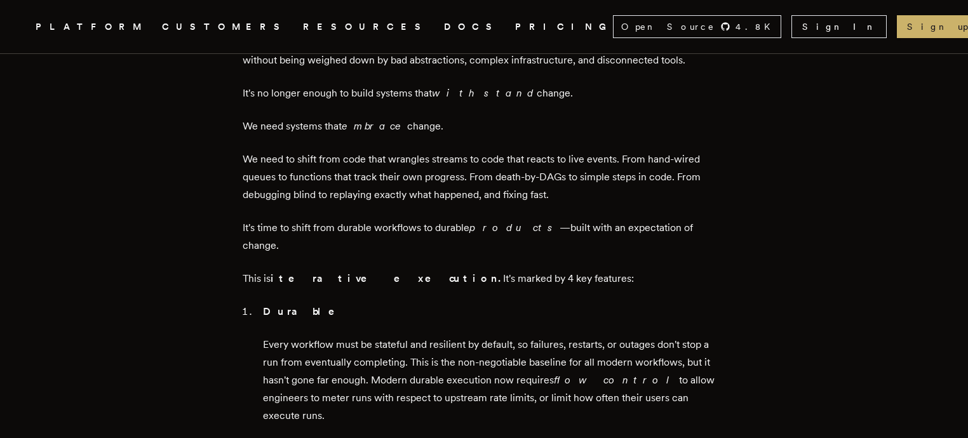
drag, startPoint x: 512, startPoint y: 370, endPoint x: 578, endPoint y: 370, distance: 66.1
drag, startPoint x: 578, startPoint y: 370, endPoint x: 681, endPoint y: 381, distance: 103.4
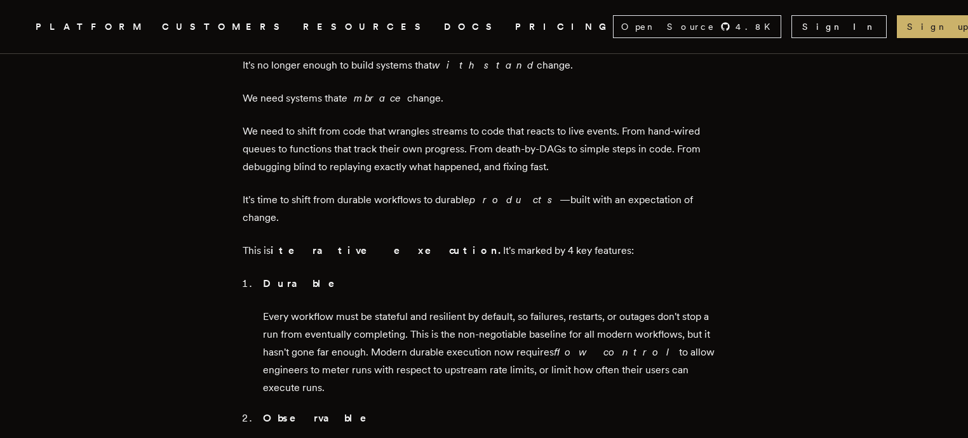
scroll to position [1235, 0]
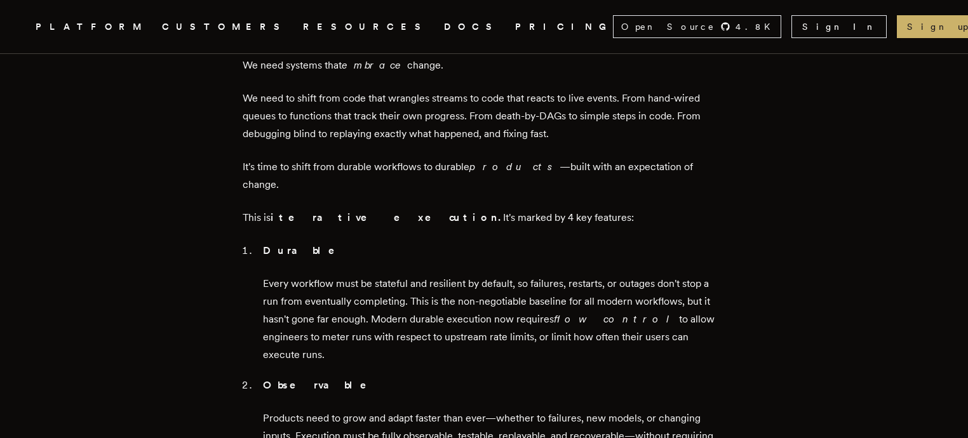
drag, startPoint x: 458, startPoint y: 330, endPoint x: 627, endPoint y: 330, distance: 169.0
drag, startPoint x: 262, startPoint y: 349, endPoint x: 414, endPoint y: 349, distance: 151.8
drag, startPoint x: 445, startPoint y: 349, endPoint x: 529, endPoint y: 347, distance: 83.9
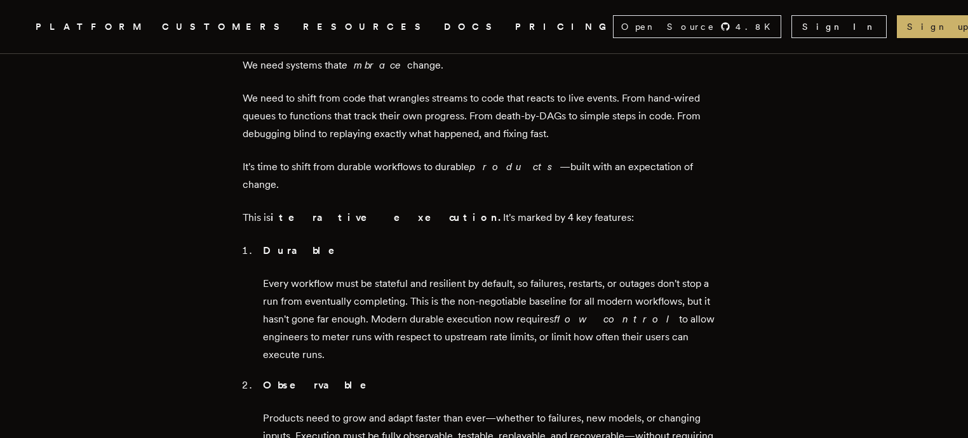
drag, startPoint x: 534, startPoint y: 347, endPoint x: 690, endPoint y: 354, distance: 155.8
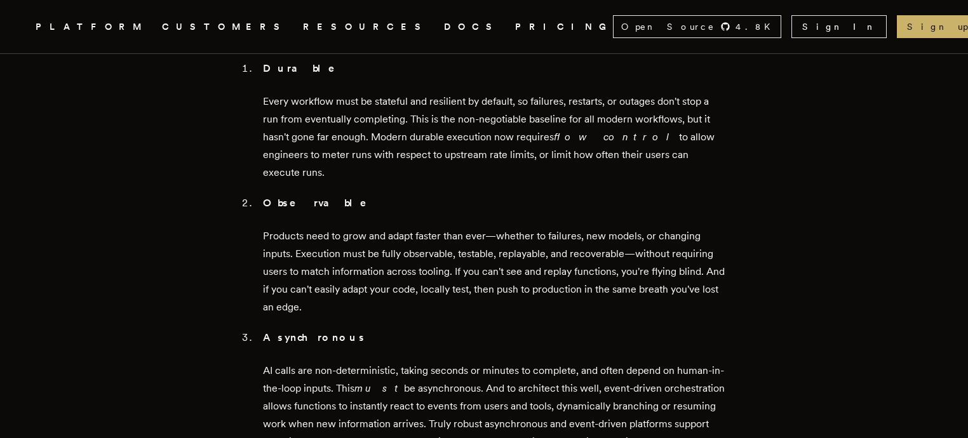
scroll to position [1418, 0]
drag, startPoint x: 273, startPoint y: 244, endPoint x: 379, endPoint y: 244, distance: 106.1
click at [379, 361] on p "AI calls are non-deterministic, taking seconds or minutes to complete, and ofte…" at bounding box center [494, 414] width 462 height 107
drag, startPoint x: 420, startPoint y: 243, endPoint x: 586, endPoint y: 246, distance: 166.5
click at [586, 361] on p "AI calls are non-deterministic, taking seconds or minutes to complete, and ofte…" at bounding box center [494, 414] width 462 height 107
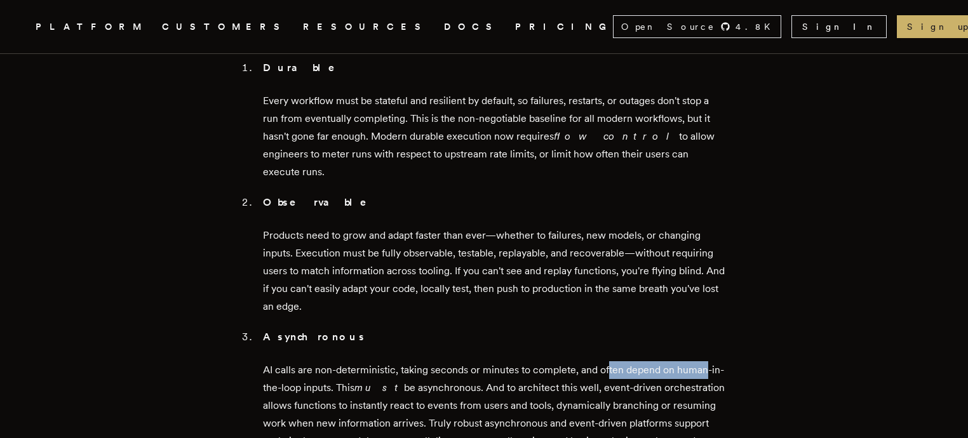
drag, startPoint x: 649, startPoint y: 246, endPoint x: 710, endPoint y: 246, distance: 61.0
click at [710, 361] on p "AI calls are non-deterministic, taking seconds or minutes to complete, and ofte…" at bounding box center [494, 414] width 462 height 107
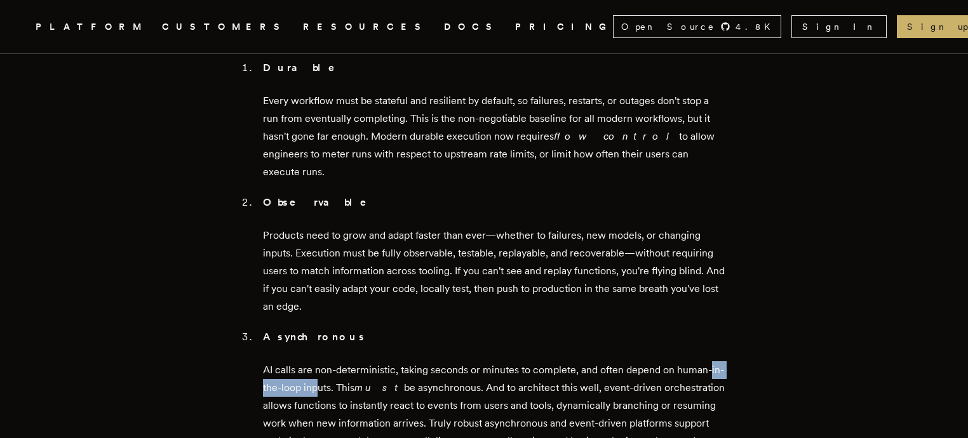
drag, startPoint x: 245, startPoint y: 264, endPoint x: 335, endPoint y: 264, distance: 89.6
click at [335, 264] on main "Iteration is the new product moat [PERSON_NAME] · [DATE] · 6 min read TLDR; we …" at bounding box center [484, 238] width 508 height 3153
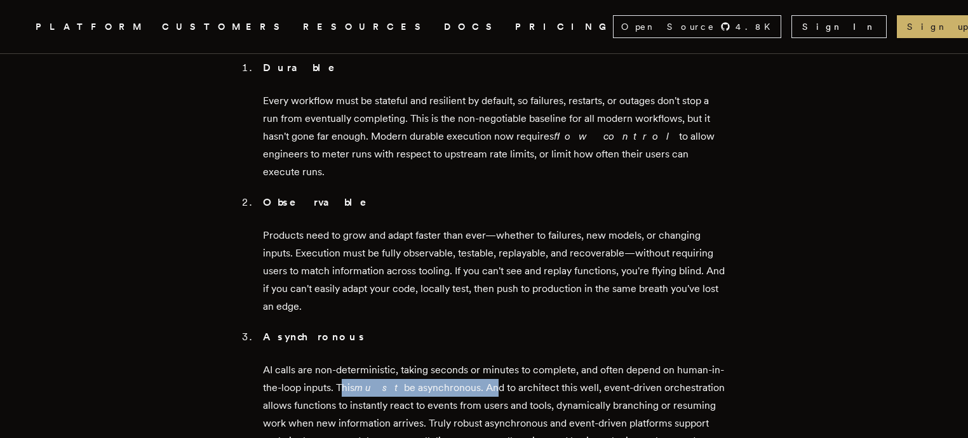
drag, startPoint x: 357, startPoint y: 261, endPoint x: 485, endPoint y: 264, distance: 128.4
click at [485, 361] on p "AI calls are non-deterministic, taking seconds or minutes to complete, and ofte…" at bounding box center [494, 414] width 462 height 107
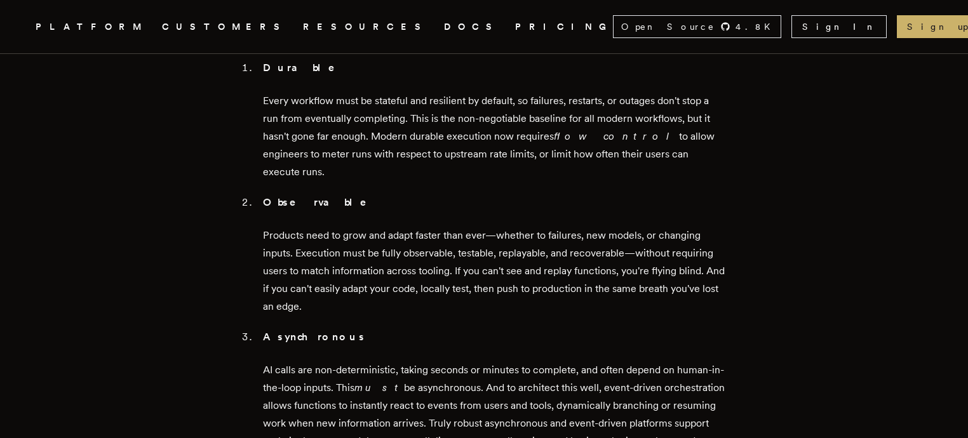
click at [514, 361] on p "AI calls are non-deterministic, taking seconds or minutes to complete, and ofte…" at bounding box center [494, 414] width 462 height 107
drag, startPoint x: 480, startPoint y: 260, endPoint x: 592, endPoint y: 264, distance: 111.9
click at [592, 361] on p "AI calls are non-deterministic, taking seconds or minutes to complete, and ofte…" at bounding box center [494, 414] width 462 height 107
drag, startPoint x: 599, startPoint y: 264, endPoint x: 515, endPoint y: 277, distance: 85.5
click at [697, 361] on p "AI calls are non-deterministic, taking seconds or minutes to complete, and ofte…" at bounding box center [494, 414] width 462 height 107
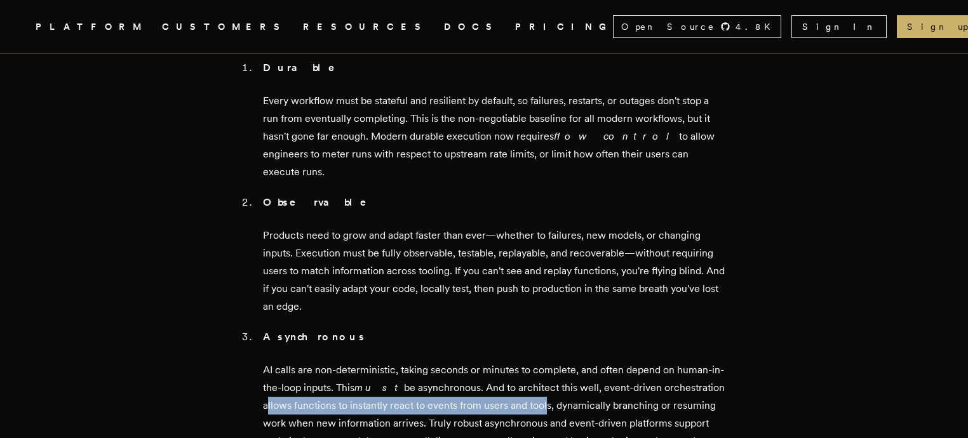
drag, startPoint x: 269, startPoint y: 281, endPoint x: 546, endPoint y: 285, distance: 276.4
click at [546, 328] on li "Asynchronous AI calls are non-deterministic, taking seconds or minutes to compl…" at bounding box center [492, 398] width 466 height 140
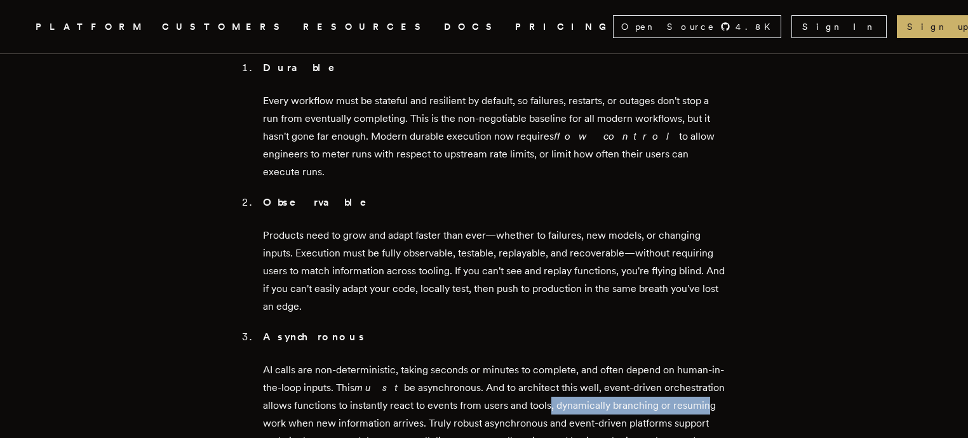
drag, startPoint x: 553, startPoint y: 285, endPoint x: 572, endPoint y: 296, distance: 21.7
click at [706, 361] on p "AI calls are non-deterministic, taking seconds or minutes to complete, and ofte…" at bounding box center [494, 414] width 462 height 107
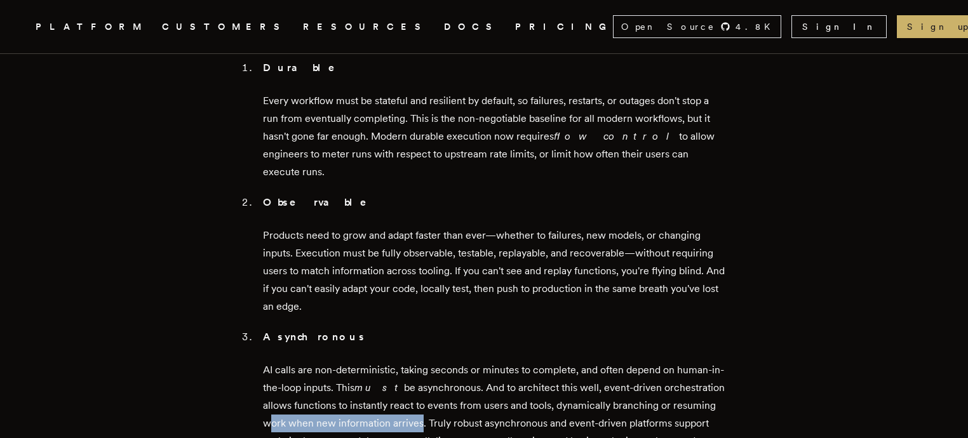
drag, startPoint x: 265, startPoint y: 294, endPoint x: 420, endPoint y: 295, distance: 155.0
click at [420, 328] on li "Asynchronous AI calls are non-deterministic, taking seconds or minutes to compl…" at bounding box center [492, 398] width 466 height 140
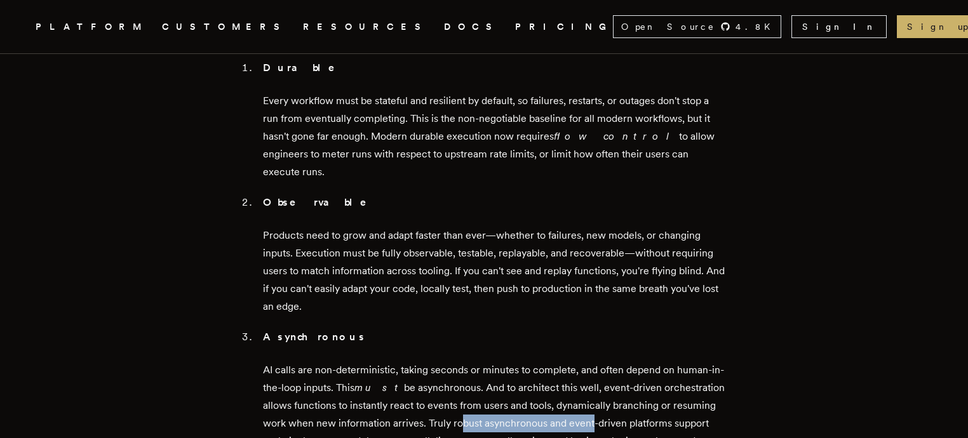
drag, startPoint x: 460, startPoint y: 295, endPoint x: 590, endPoint y: 304, distance: 129.9
click at [590, 361] on p "AI calls are non-deterministic, taking seconds or minutes to complete, and ofte…" at bounding box center [494, 414] width 462 height 107
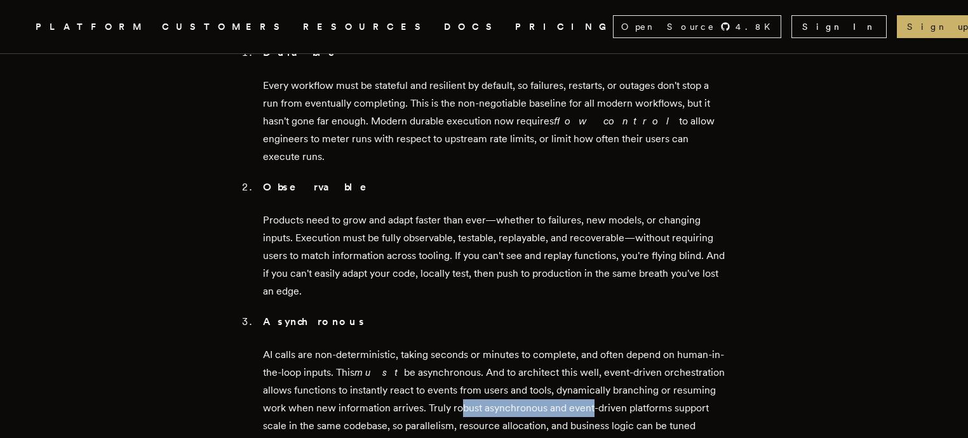
scroll to position [1540, 0]
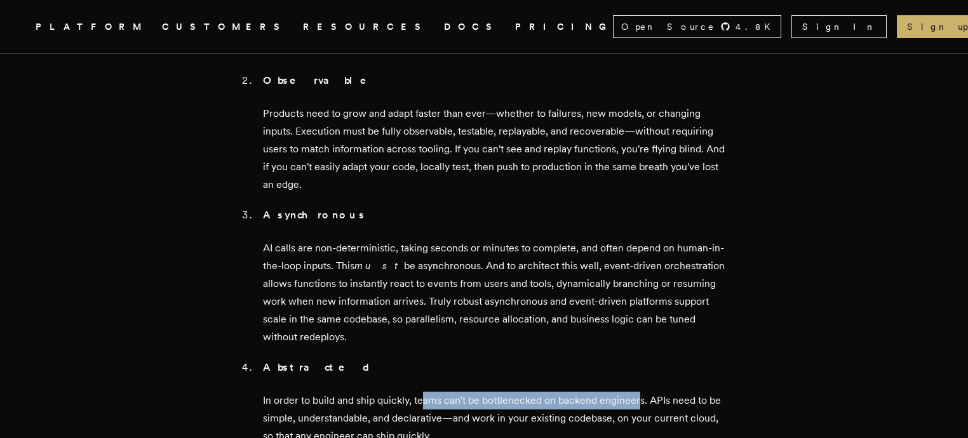
drag, startPoint x: 429, startPoint y: 276, endPoint x: 644, endPoint y: 278, distance: 215.4
click at [644, 392] on p "In order to build and ship quickly, teams can't be bottlenecked on backend engi…" at bounding box center [494, 418] width 462 height 53
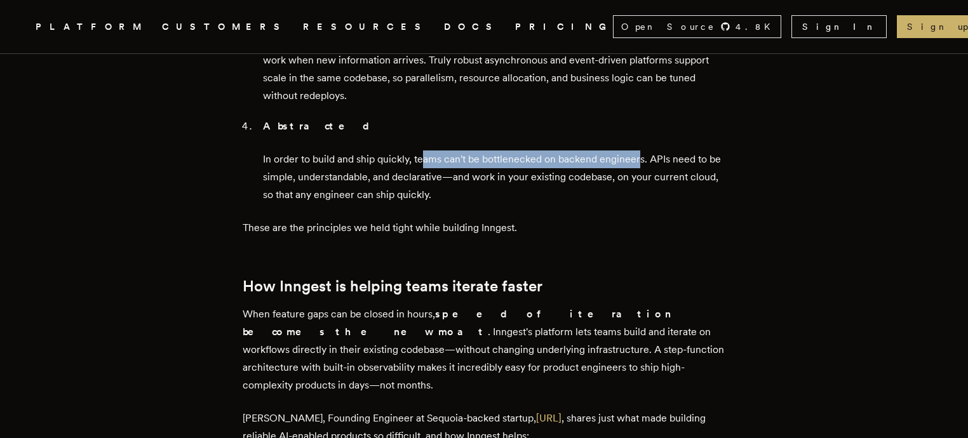
scroll to position [1784, 0]
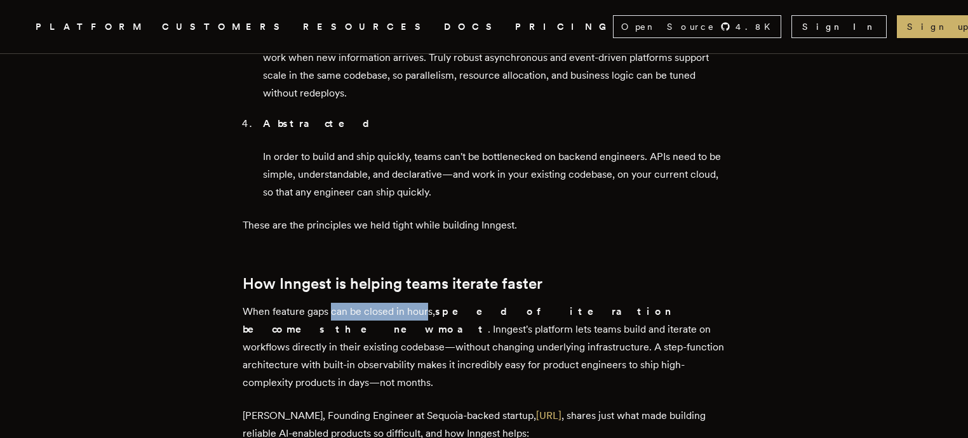
drag, startPoint x: 336, startPoint y: 189, endPoint x: 431, endPoint y: 189, distance: 94.7
click at [431, 303] on p "When feature gaps can be closed in hours, speed of iteration becomes the new mo…" at bounding box center [484, 347] width 483 height 89
click at [447, 306] on strong "speed of iteration becomes the new moat" at bounding box center [457, 321] width 429 height 30
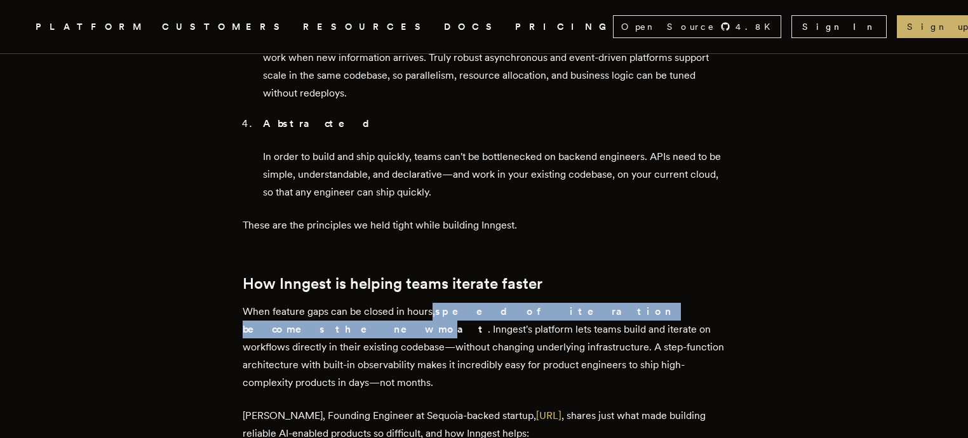
drag, startPoint x: 436, startPoint y: 187, endPoint x: 623, endPoint y: 195, distance: 186.9
click at [623, 303] on p "When feature gaps can be closed in hours, speed of iteration becomes the new mo…" at bounding box center [484, 347] width 483 height 89
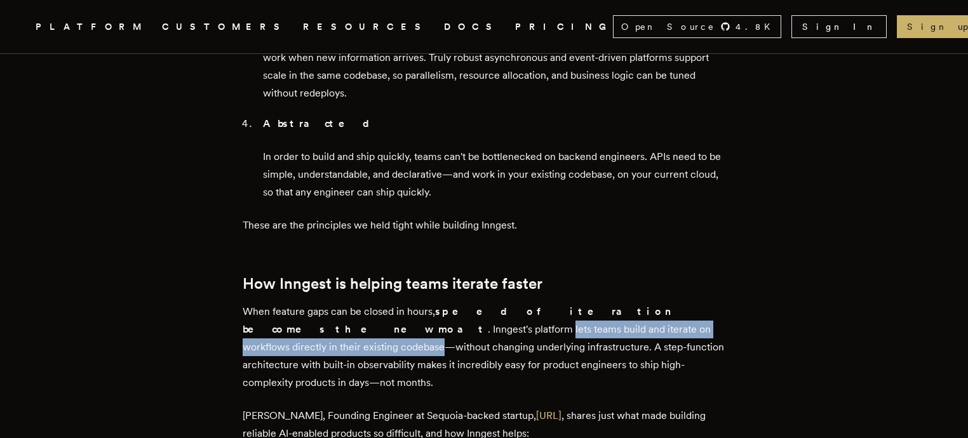
drag, startPoint x: 248, startPoint y: 206, endPoint x: 583, endPoint y: 208, distance: 335.4
click at [583, 303] on p "When feature gaps can be closed in hours, speed of iteration becomes the new mo…" at bounding box center [484, 347] width 483 height 89
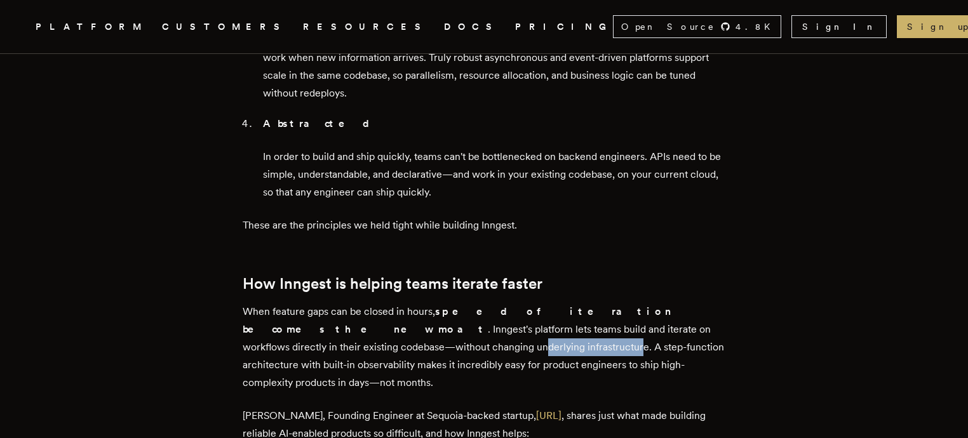
drag, startPoint x: 257, startPoint y: 223, endPoint x: 354, endPoint y: 222, distance: 97.2
click at [354, 303] on p "When feature gaps can be closed in hours, speed of iteration becomes the new mo…" at bounding box center [484, 347] width 483 height 89
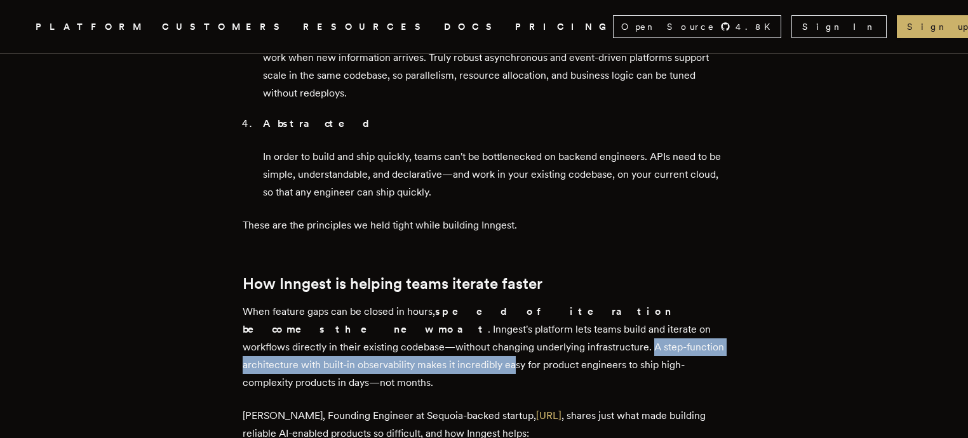
drag, startPoint x: 366, startPoint y: 222, endPoint x: 708, endPoint y: 228, distance: 342.5
click at [708, 303] on p "When feature gaps can be closed in hours, speed of iteration becomes the new mo…" at bounding box center [484, 347] width 483 height 89
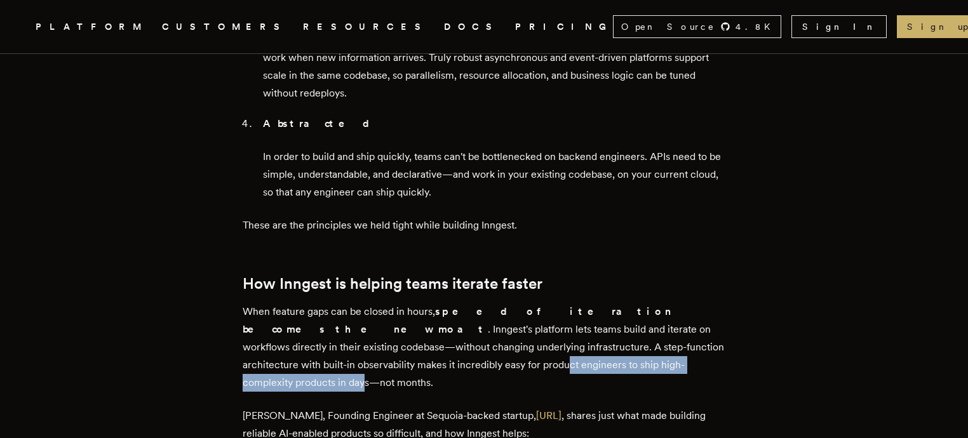
drag, startPoint x: 304, startPoint y: 241, endPoint x: 515, endPoint y: 239, distance: 211.5
click at [523, 303] on p "When feature gaps can be closed in hours, speed of iteration becomes the new mo…" at bounding box center [484, 347] width 483 height 89
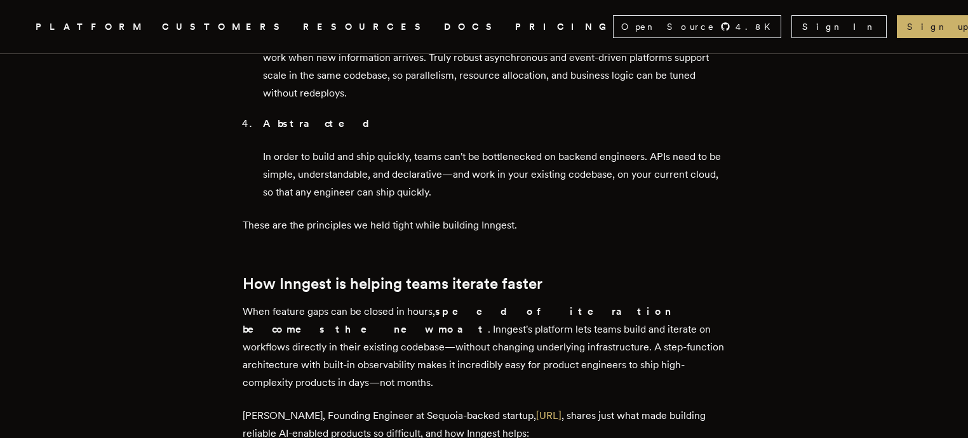
click at [644, 303] on p "When feature gaps can be closed in hours, speed of iteration becomes the new mo…" at bounding box center [484, 347] width 483 height 89
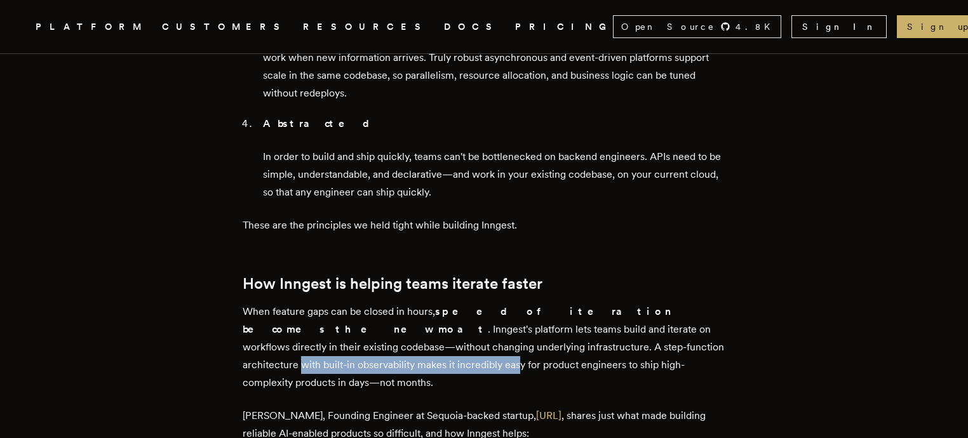
drag, startPoint x: 496, startPoint y: 219, endPoint x: 711, endPoint y: 229, distance: 215.6
click at [711, 303] on p "When feature gaps can be closed in hours, speed of iteration becomes the new mo…" at bounding box center [484, 347] width 483 height 89
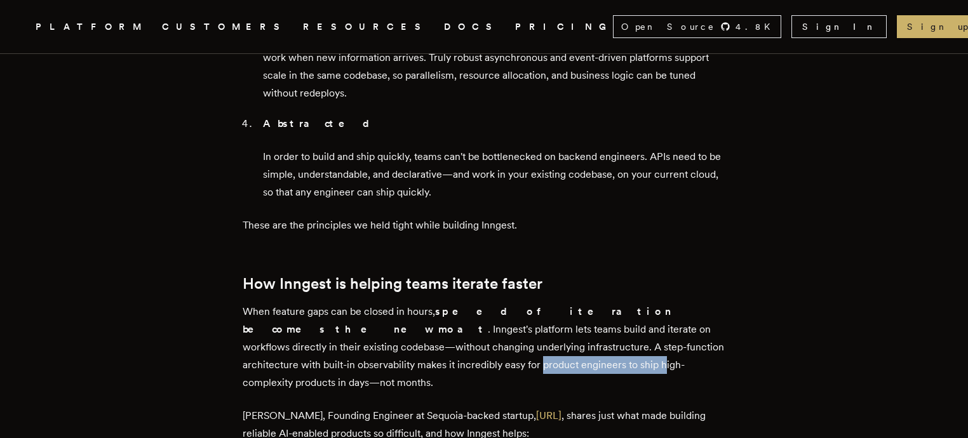
drag, startPoint x: 262, startPoint y: 238, endPoint x: 386, endPoint y: 243, distance: 124.0
click at [386, 303] on p "When feature gaps can be closed in hours, speed of iteration becomes the new mo…" at bounding box center [484, 347] width 483 height 89
click at [405, 303] on p "When feature gaps can be closed in hours, speed of iteration becomes the new mo…" at bounding box center [484, 347] width 483 height 89
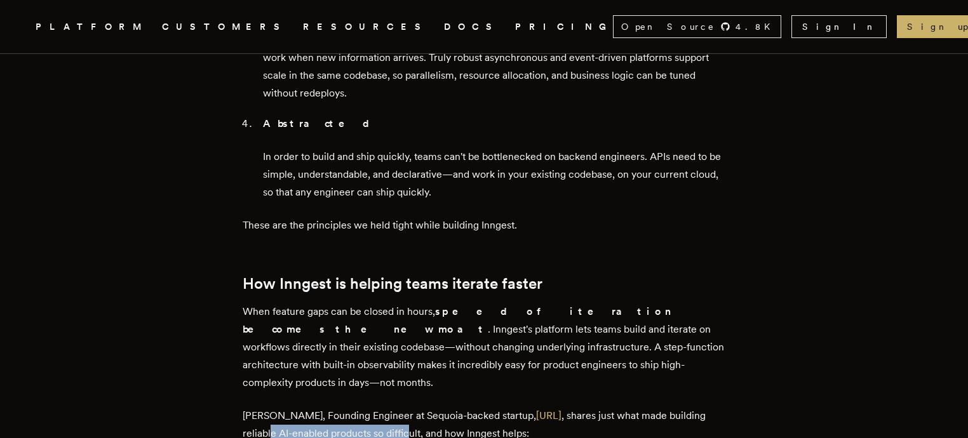
drag, startPoint x: 276, startPoint y: 286, endPoint x: 414, endPoint y: 286, distance: 137.8
click at [414, 407] on p "[PERSON_NAME], Founding Engineer at Sequoia-backed startup, [URL] , shares just…" at bounding box center [484, 425] width 483 height 36
drag, startPoint x: 444, startPoint y: 288, endPoint x: 536, endPoint y: 299, distance: 92.7
click at [536, 407] on p "[PERSON_NAME], Founding Engineer at Sequoia-backed startup, [URL] , shares just…" at bounding box center [484, 425] width 483 height 36
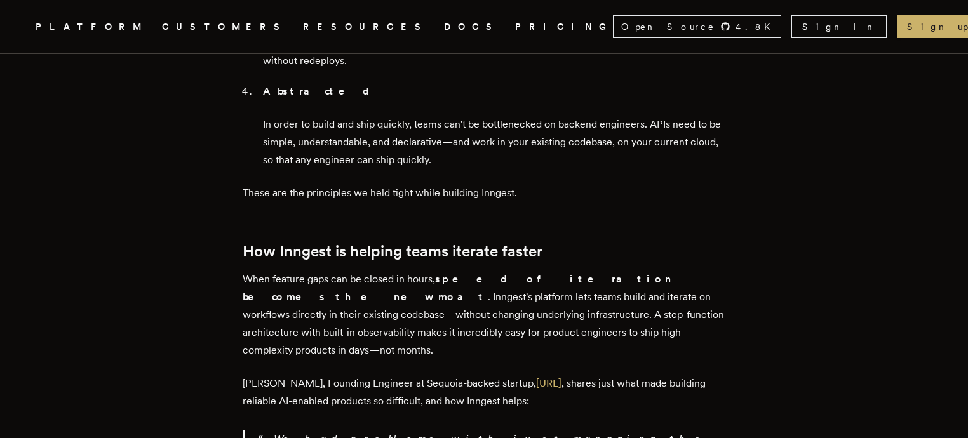
scroll to position [1906, 0]
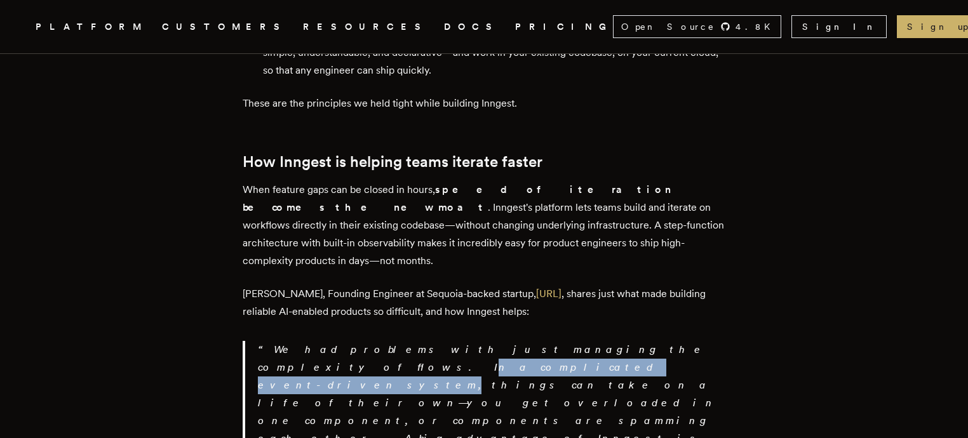
drag, startPoint x: 552, startPoint y: 206, endPoint x: 729, endPoint y: 210, distance: 177.3
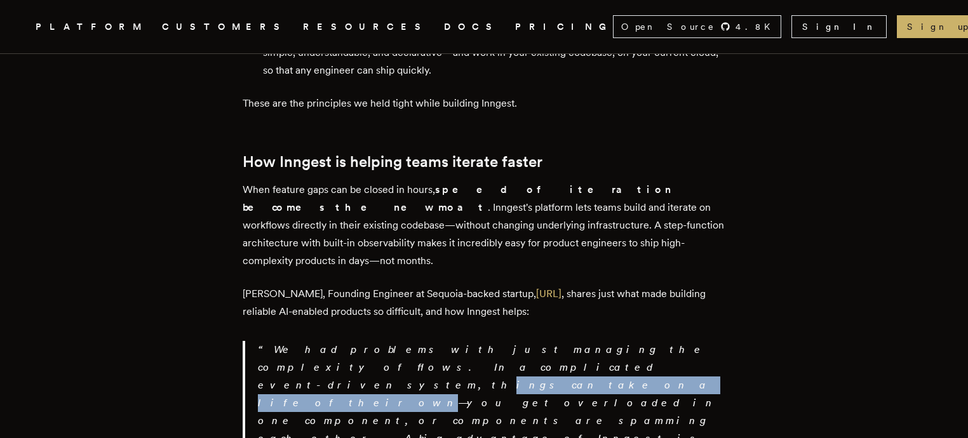
drag, startPoint x: 272, startPoint y: 229, endPoint x: 424, endPoint y: 229, distance: 151.8
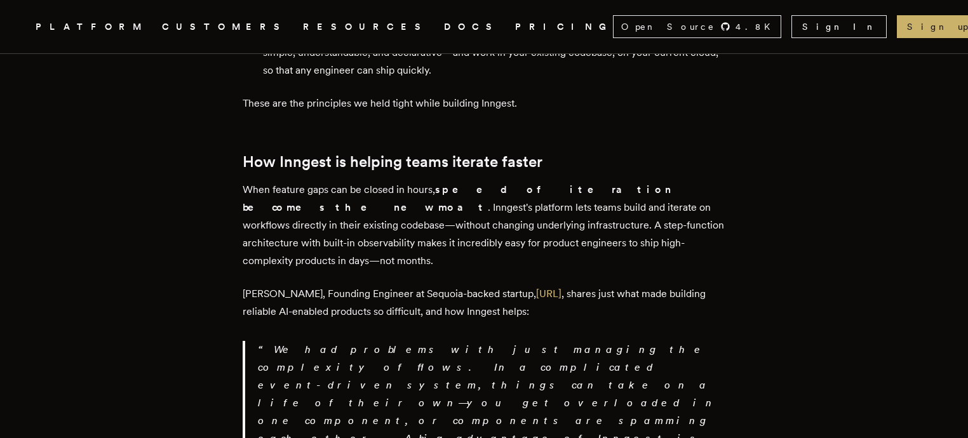
drag, startPoint x: 445, startPoint y: 227, endPoint x: 574, endPoint y: 227, distance: 128.3
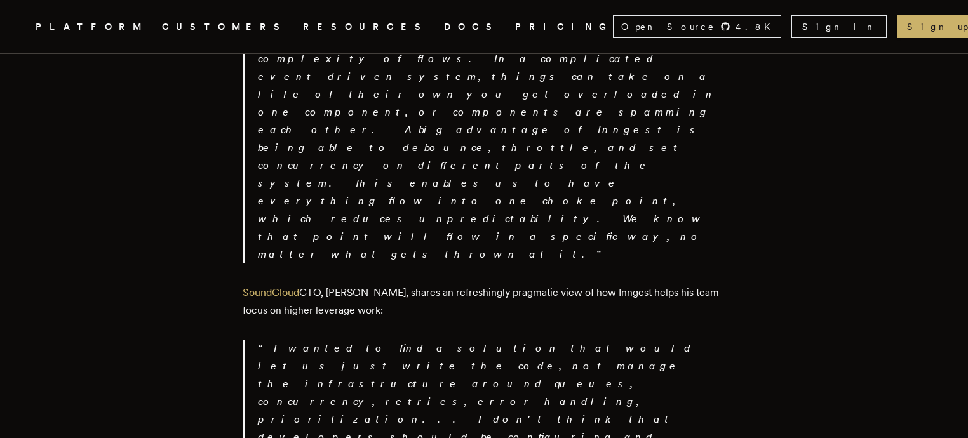
scroll to position [2516, 0]
